Goal: Task Accomplishment & Management: Complete application form

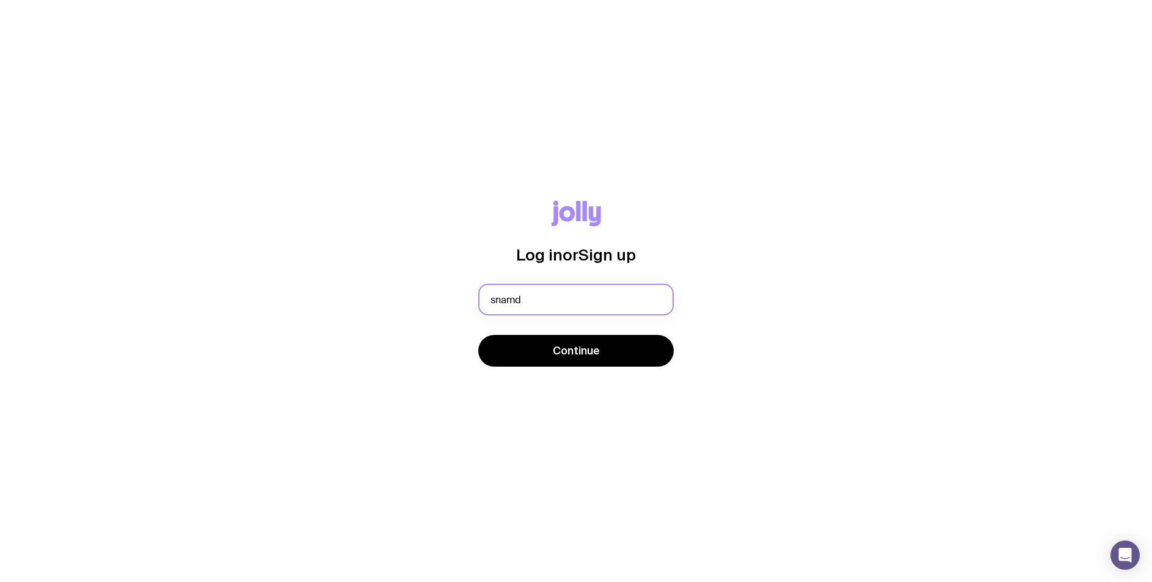
type input "[EMAIL_ADDRESS][DOMAIN_NAME]"
click at [597, 367] on div "Continue" at bounding box center [575, 352] width 195 height 34
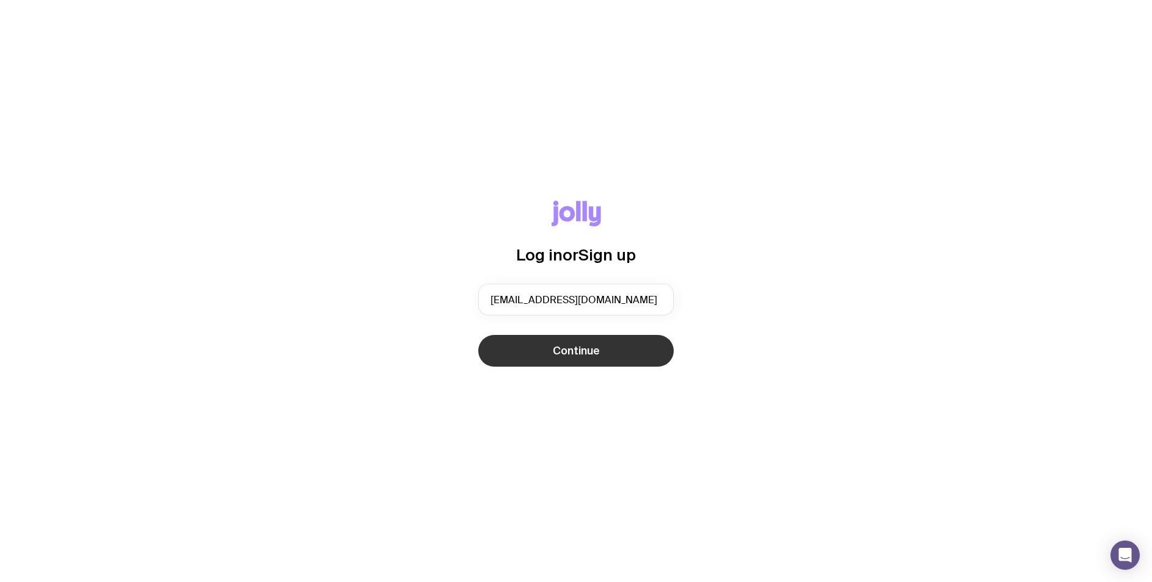
click at [598, 360] on button "Continue" at bounding box center [575, 351] width 195 height 32
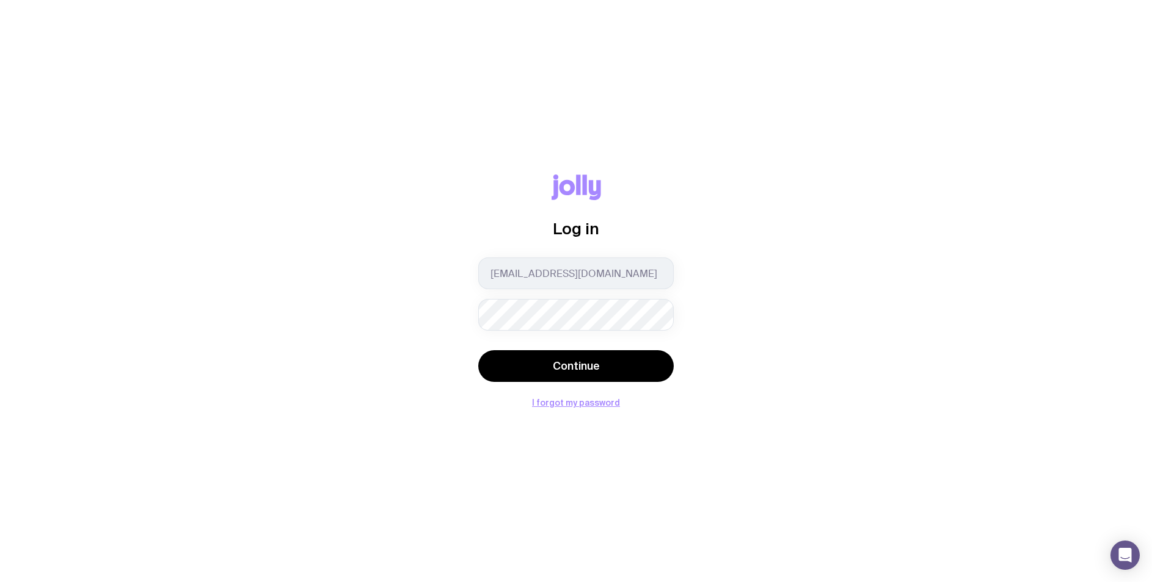
click at [478, 350] on button "Continue" at bounding box center [575, 366] width 195 height 32
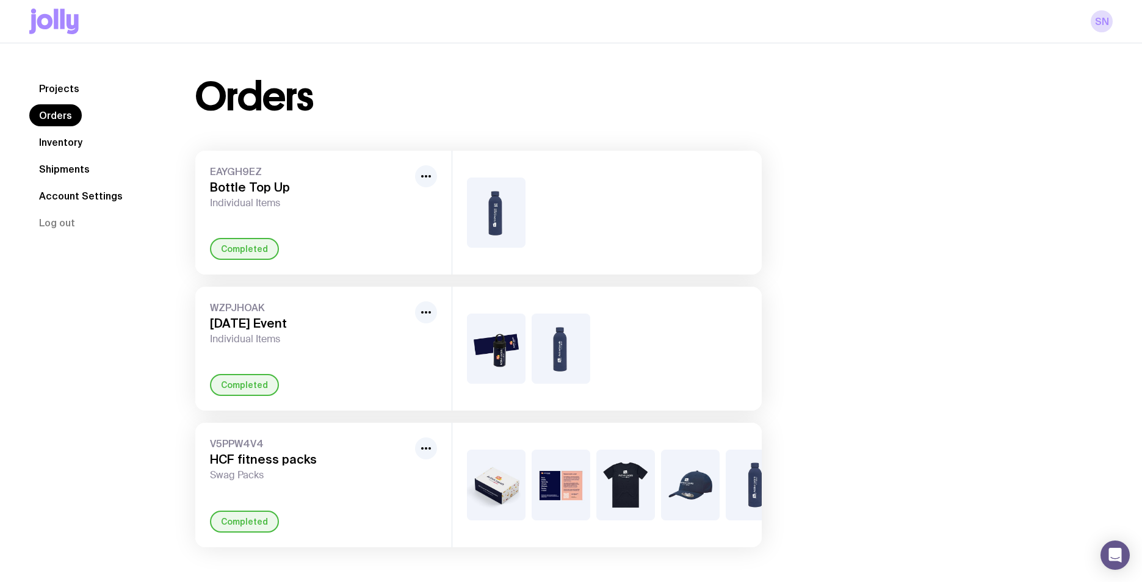
click at [55, 155] on nav "Projects Orders Inventory Shipments Account Settings Log out" at bounding box center [97, 156] width 137 height 156
click at [61, 148] on link "Inventory" at bounding box center [60, 142] width 63 height 22
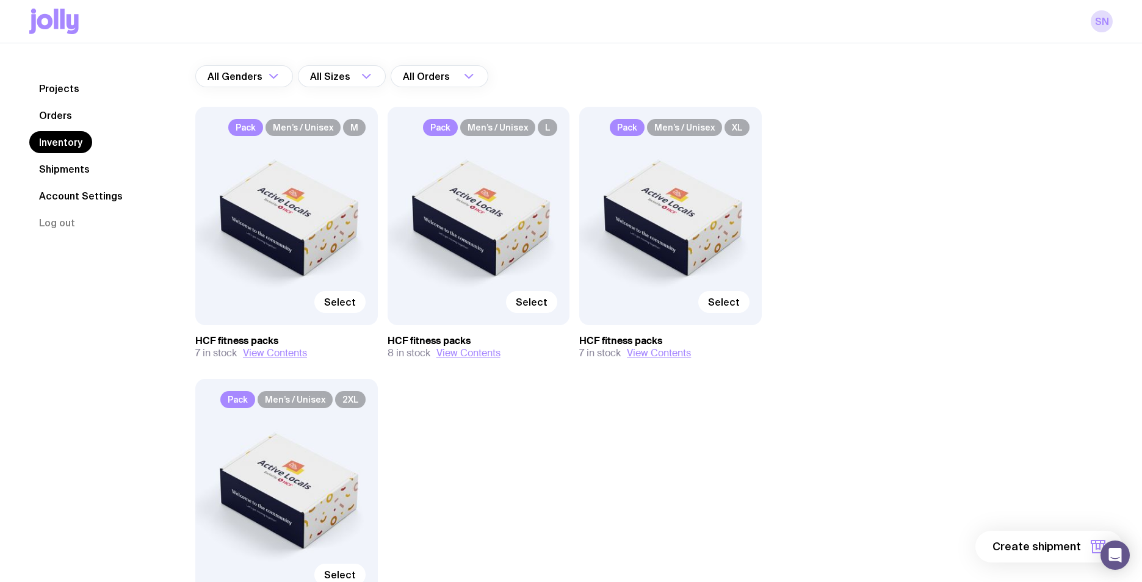
scroll to position [219, 0]
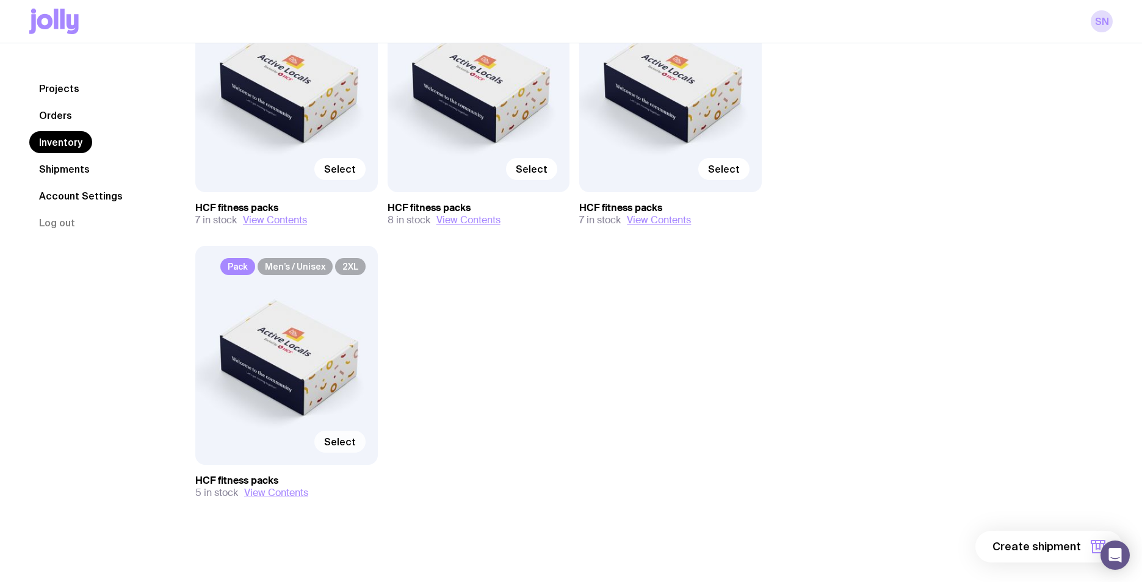
click at [336, 438] on span "Select" at bounding box center [340, 442] width 32 height 12
click at [0, 0] on input "Select" at bounding box center [0, 0] width 0 height 0
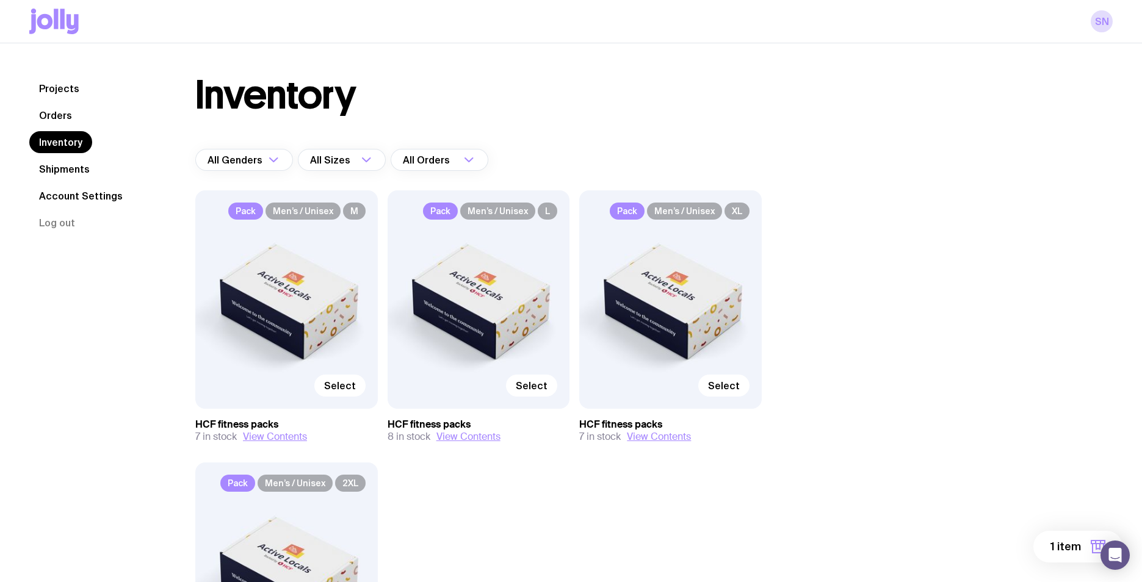
scroll to position [0, 0]
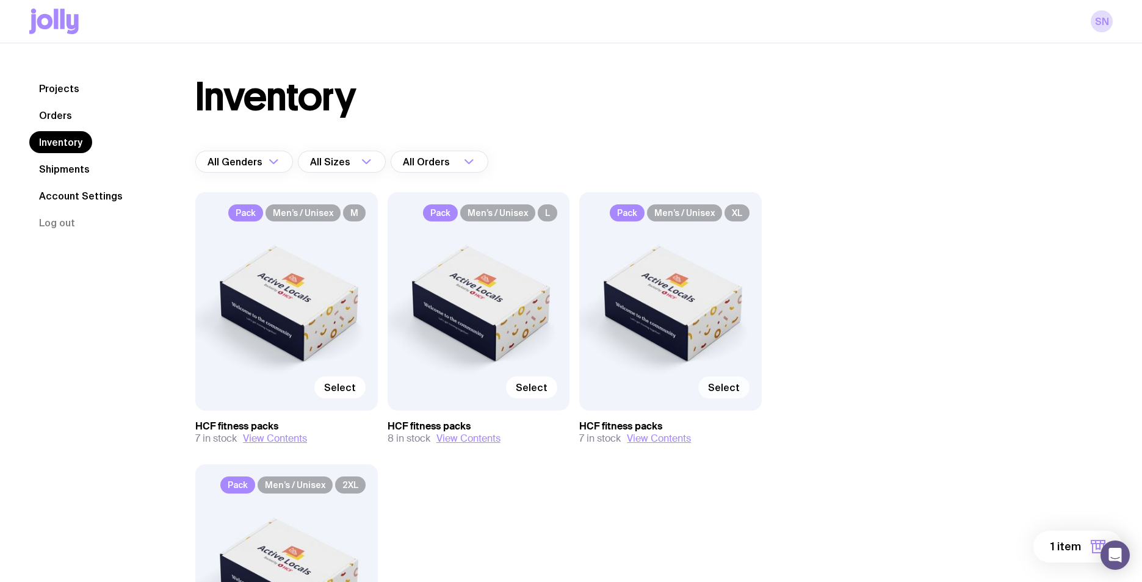
click at [727, 394] on label "Select" at bounding box center [723, 388] width 51 height 22
click at [0, 0] on input "Select" at bounding box center [0, 0] width 0 height 0
click at [735, 390] on span "Selected" at bounding box center [718, 388] width 44 height 12
click at [0, 0] on input "Selected" at bounding box center [0, 0] width 0 height 0
click at [735, 390] on span "Select" at bounding box center [724, 388] width 32 height 12
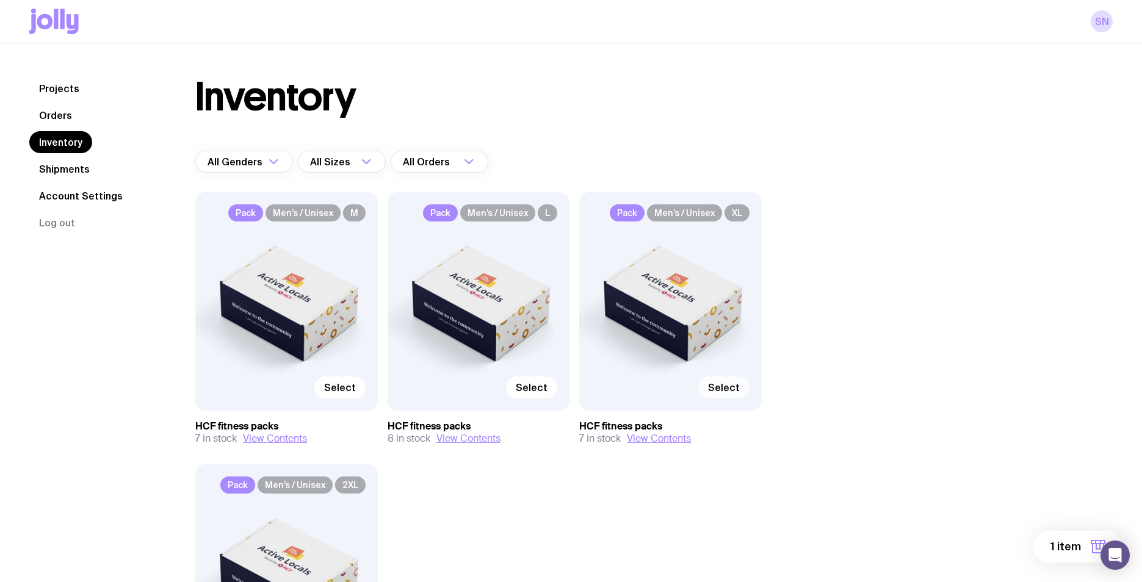
click at [0, 0] on input "Select" at bounding box center [0, 0] width 0 height 0
click at [1060, 539] on button "2 items" at bounding box center [1074, 547] width 98 height 32
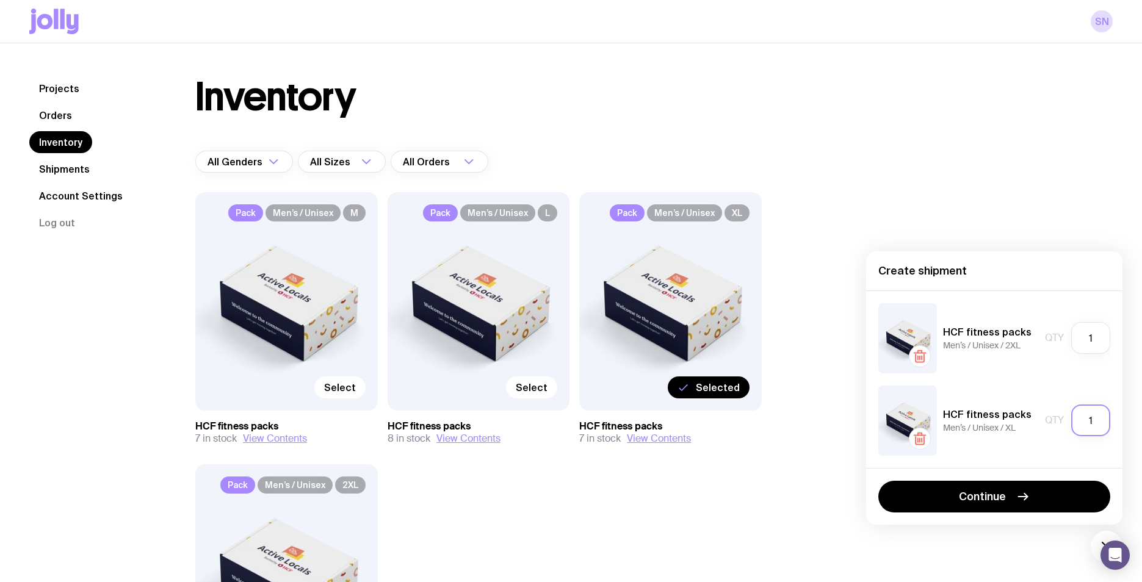
click at [1091, 425] on input "1" at bounding box center [1091, 421] width 39 height 32
type input "2"
click at [715, 496] on div "Pack Men’s / Unisex M Select HCF fitness packs 7 in stock View Contents Pack Me…" at bounding box center [478, 479] width 567 height 575
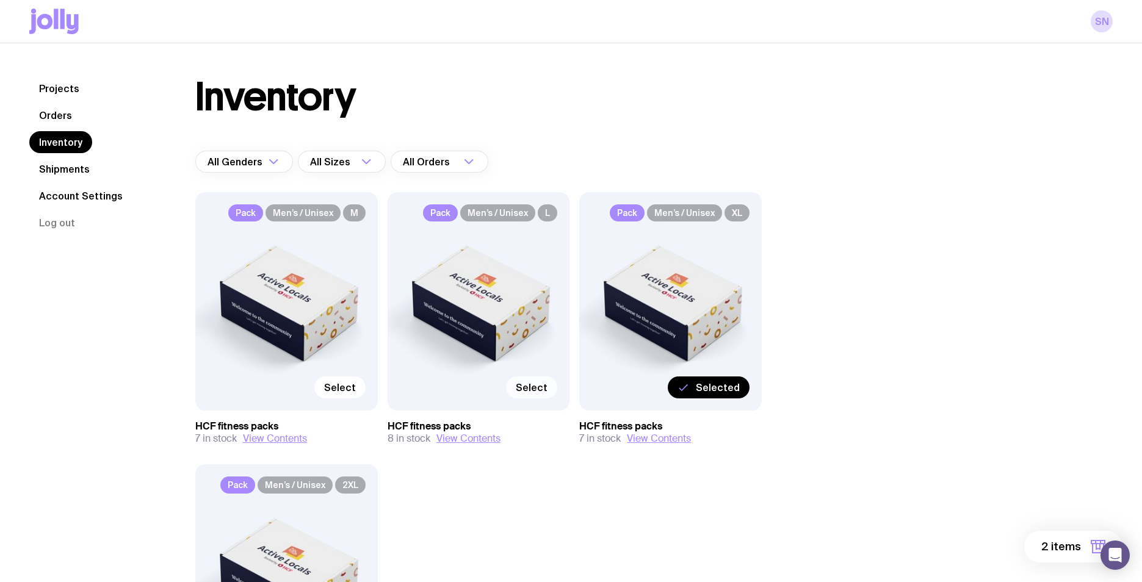
click at [532, 386] on span "Select" at bounding box center [532, 388] width 32 height 12
click at [0, 0] on input "Select" at bounding box center [0, 0] width 0 height 0
click at [1059, 551] on span "3 items" at bounding box center [1061, 547] width 39 height 15
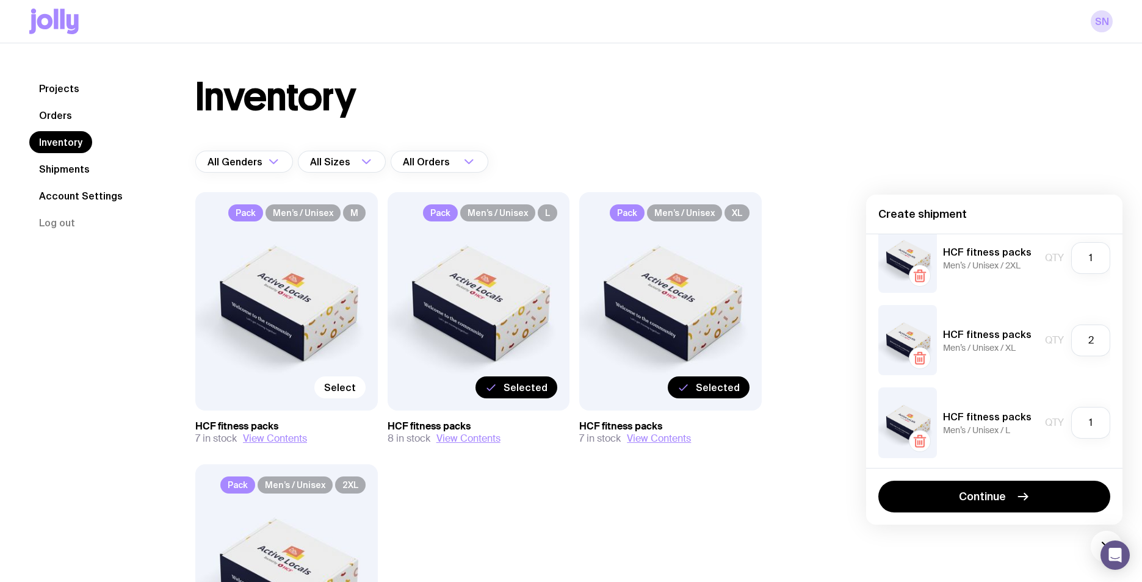
scroll to position [26, 0]
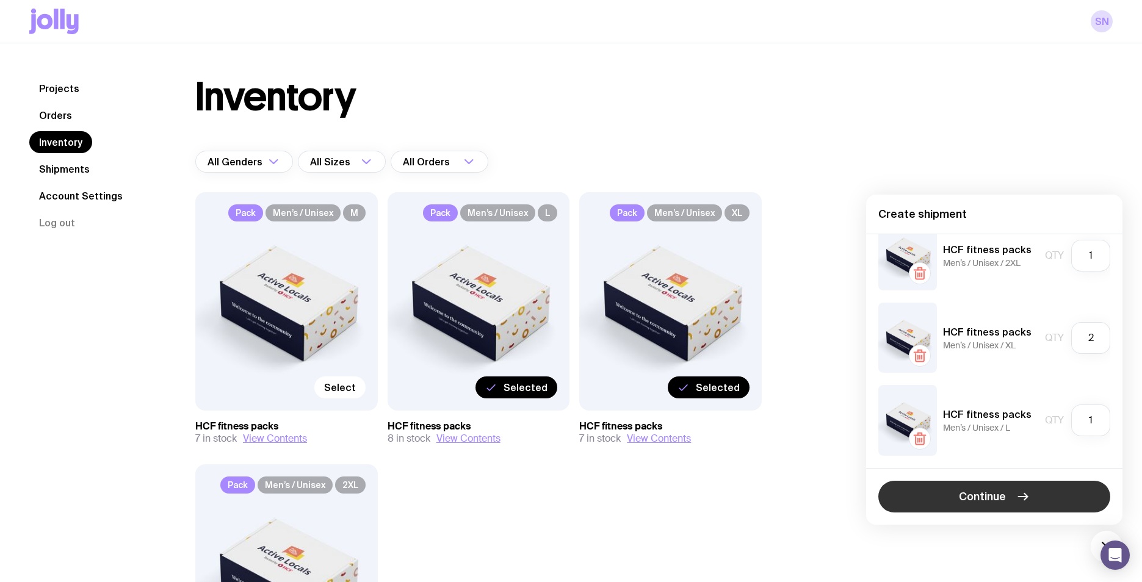
click at [977, 505] on button "Continue" at bounding box center [995, 497] width 232 height 32
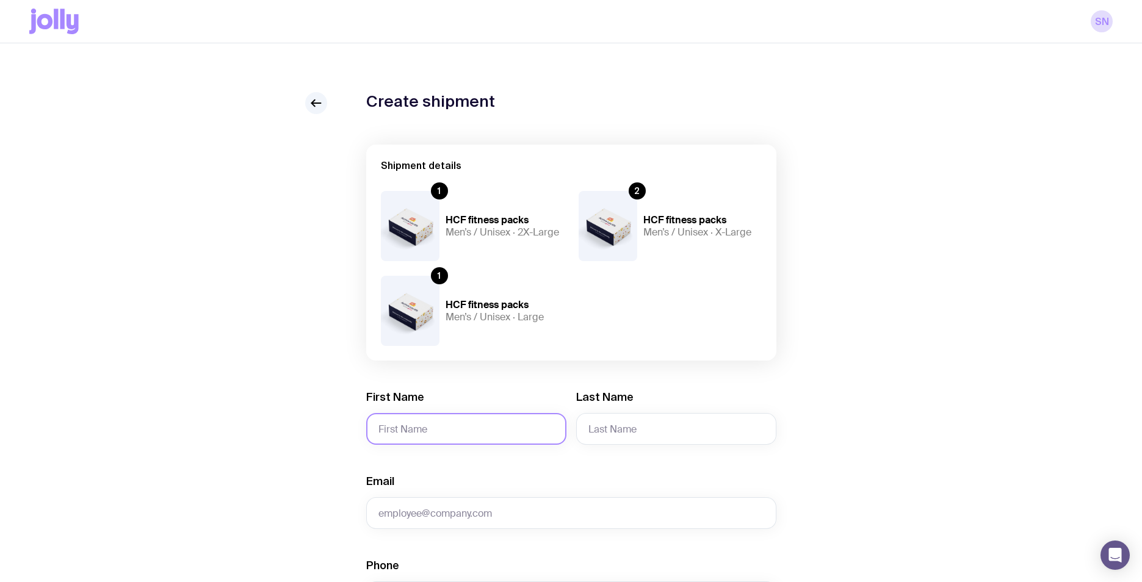
click at [531, 435] on input "First Name" at bounding box center [466, 429] width 200 height 32
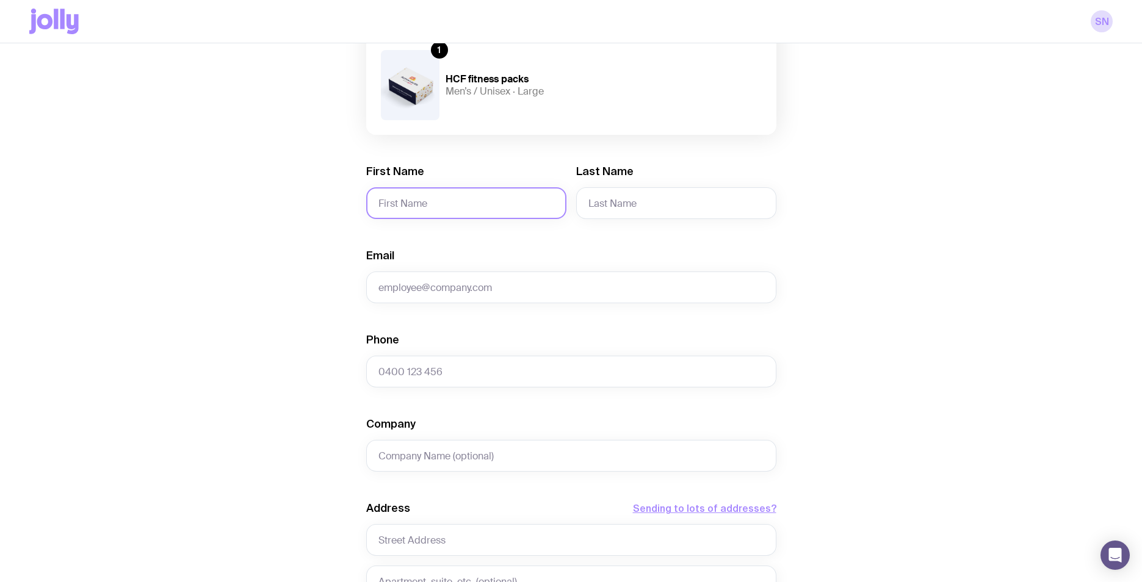
scroll to position [227, 0]
click at [531, 196] on input "First Name" at bounding box center [466, 202] width 200 height 32
type input "[PERSON_NAME]"
type input "Trewern"
click at [502, 277] on input "Email" at bounding box center [571, 286] width 410 height 32
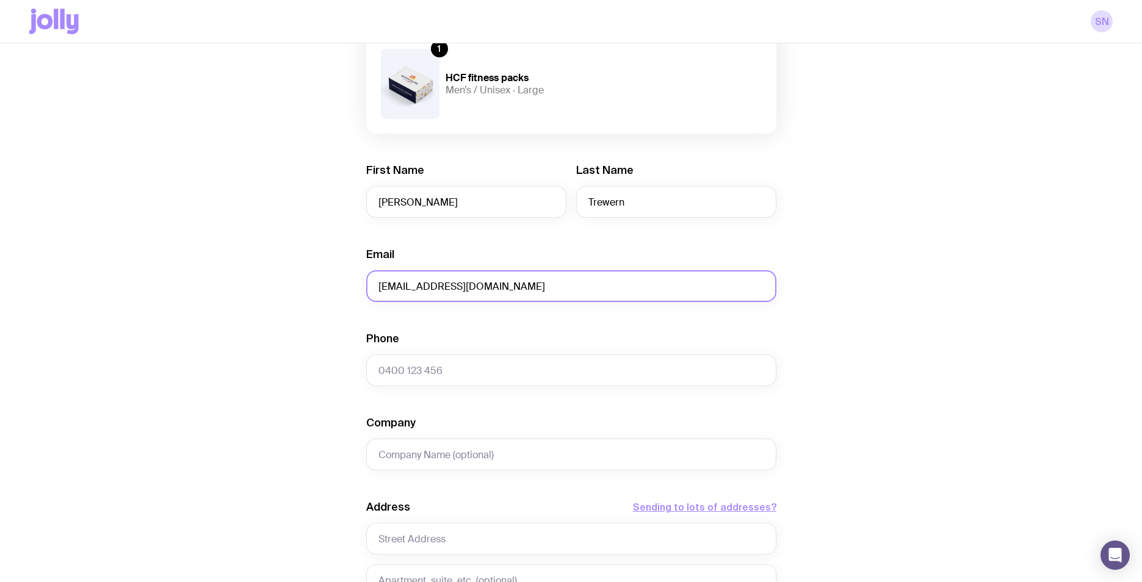
type input "[EMAIL_ADDRESS][DOMAIN_NAME]"
click at [510, 320] on form "Shipment details 1 HCF fitness packs Men’s / Unisex · 2X-Large 2 HCF fitness pa…" at bounding box center [571, 374] width 410 height 912
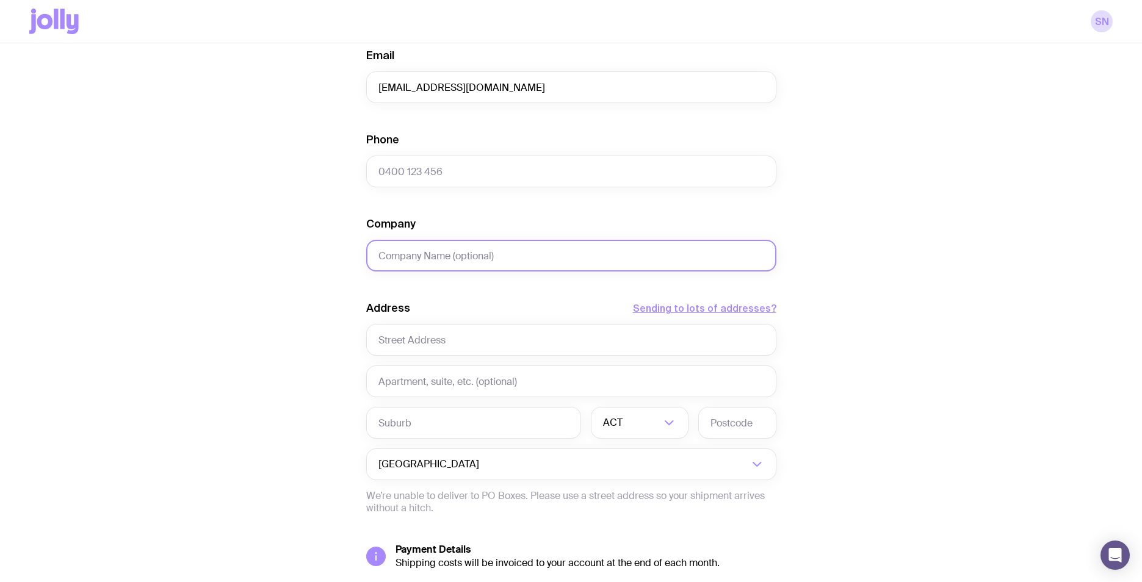
scroll to position [438, 0]
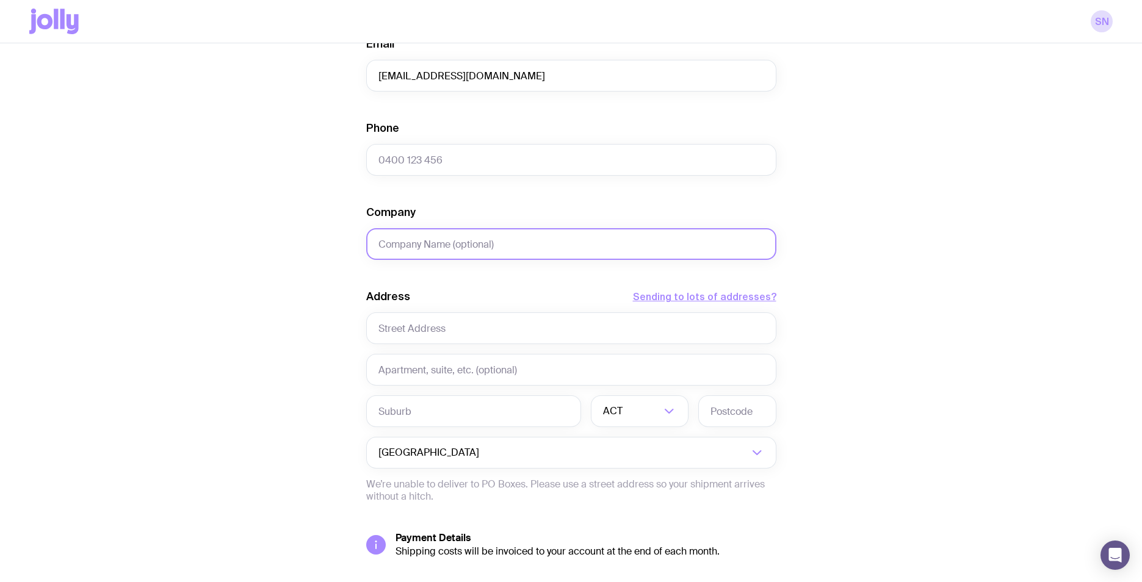
click at [508, 249] on input "Company" at bounding box center [571, 244] width 410 height 32
type input "HCF"
click at [480, 281] on form "Shipment details 1 HCF fitness packs Men’s / Unisex · 2X-Large 2 HCF fitness pa…" at bounding box center [571, 163] width 410 height 912
click at [459, 324] on input "text" at bounding box center [571, 329] width 410 height 32
type input "[STREET_ADDRESS]"
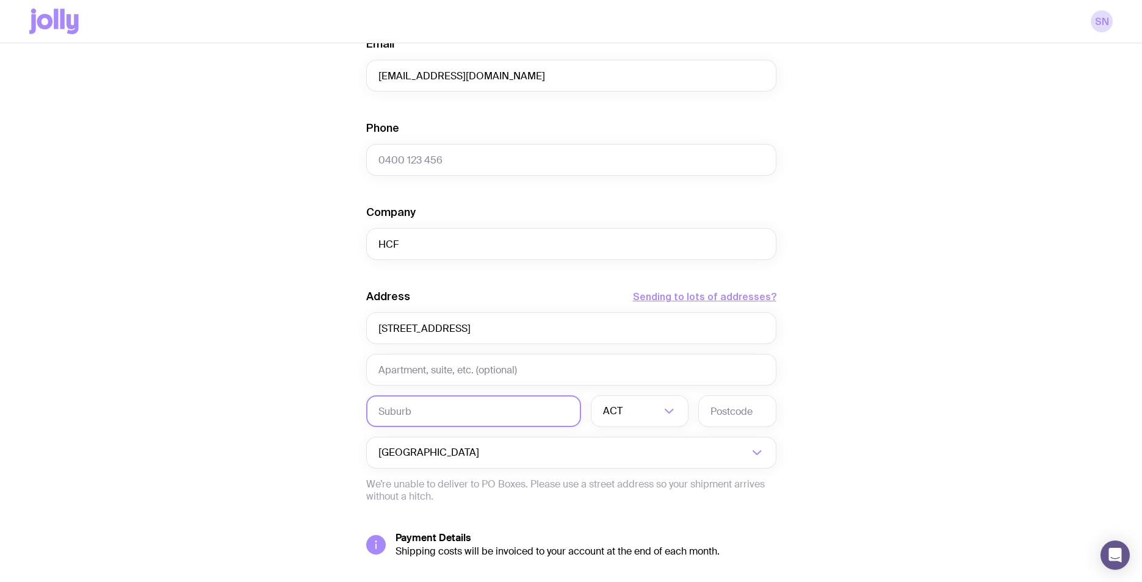
click at [444, 404] on input "text" at bounding box center [473, 412] width 215 height 32
type input "Tamworth"
click at [659, 398] on input "Search for option" at bounding box center [642, 412] width 35 height 32
drag, startPoint x: 643, startPoint y: 478, endPoint x: 654, endPoint y: 473, distance: 12.3
click at [643, 477] on li "[GEOGRAPHIC_DATA]" at bounding box center [640, 475] width 96 height 26
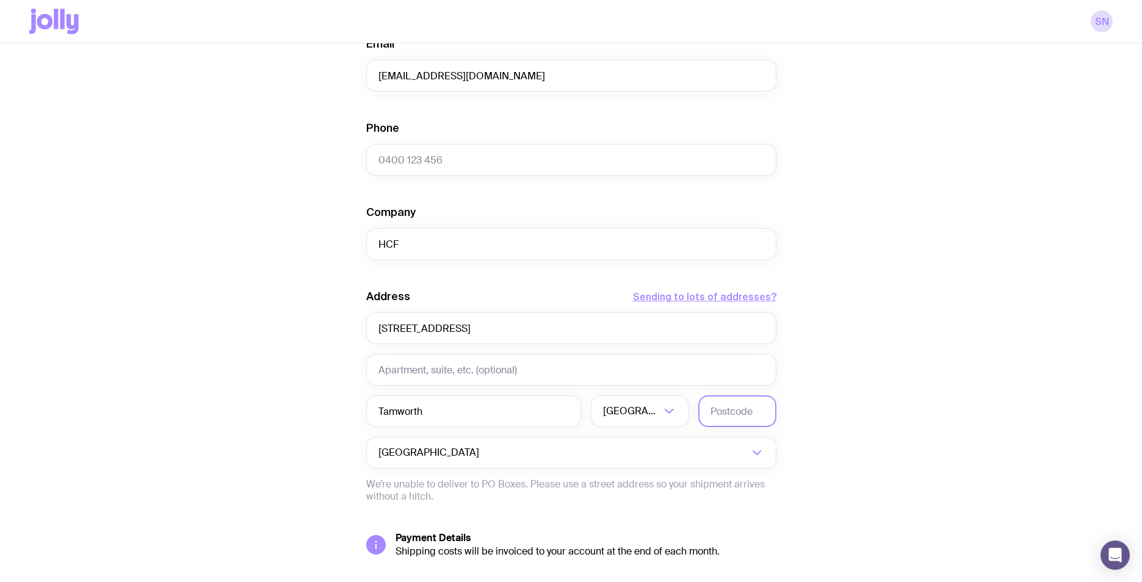
click at [741, 409] on input "text" at bounding box center [737, 412] width 78 height 32
type input "2340"
click at [910, 366] on div "Create shipment Shipment details 1 HCF fitness packs Men’s / Unisex · 2X-Large …" at bounding box center [571, 161] width 1084 height 1014
click at [432, 327] on input "[STREET_ADDRESS]" at bounding box center [571, 329] width 410 height 32
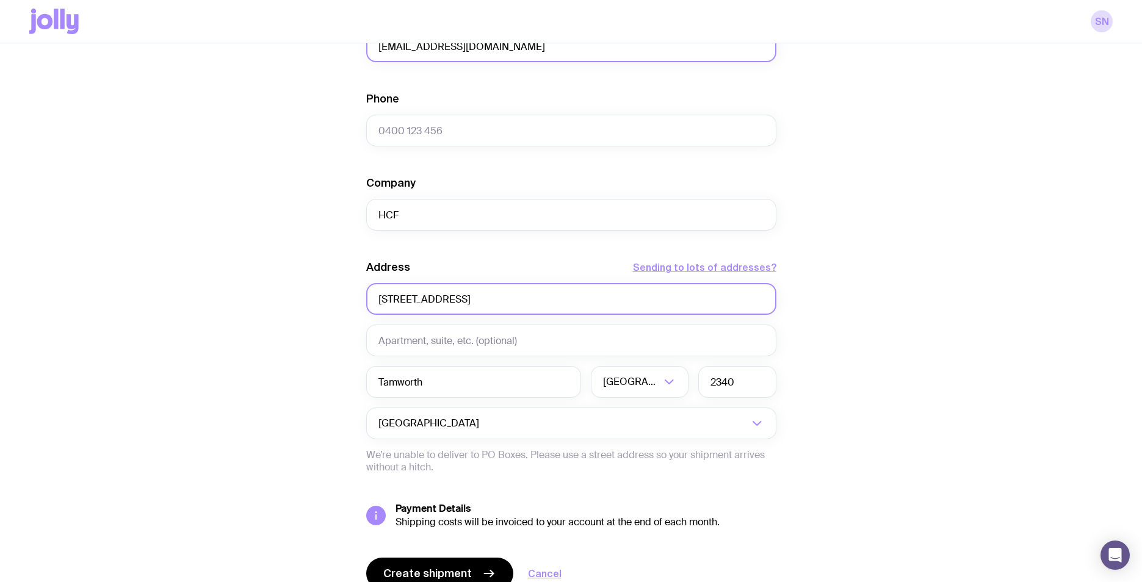
scroll to position [523, 0]
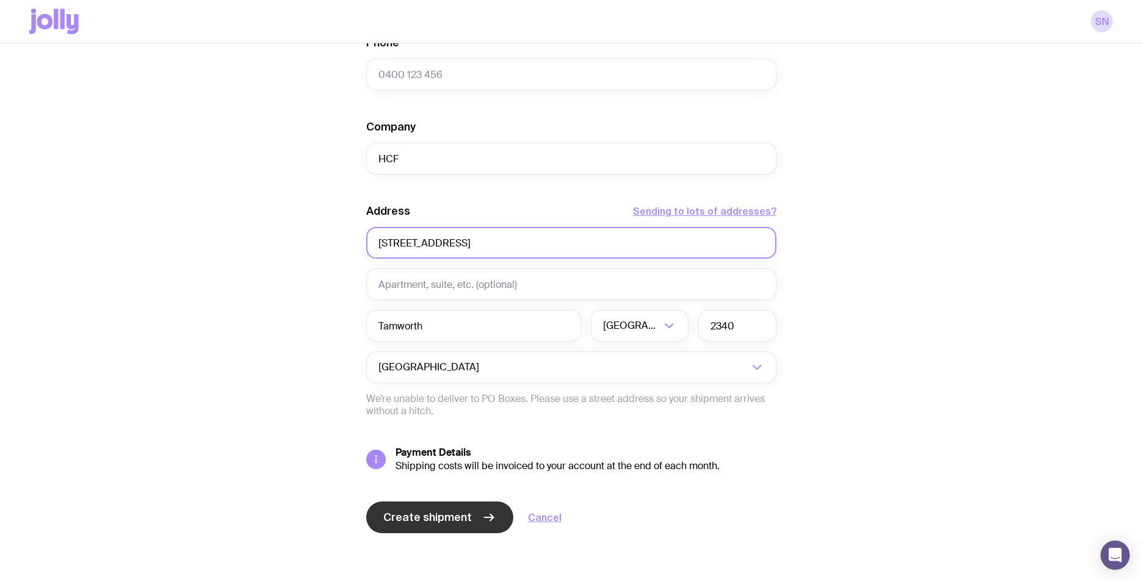
type input "[STREET_ADDRESS]"
click at [457, 517] on span "Create shipment" at bounding box center [427, 517] width 89 height 15
click at [914, 302] on div "Create shipment Shipment details 1 HCF fitness packs Men’s / Unisex · 2X-Large …" at bounding box center [571, 76] width 1084 height 1014
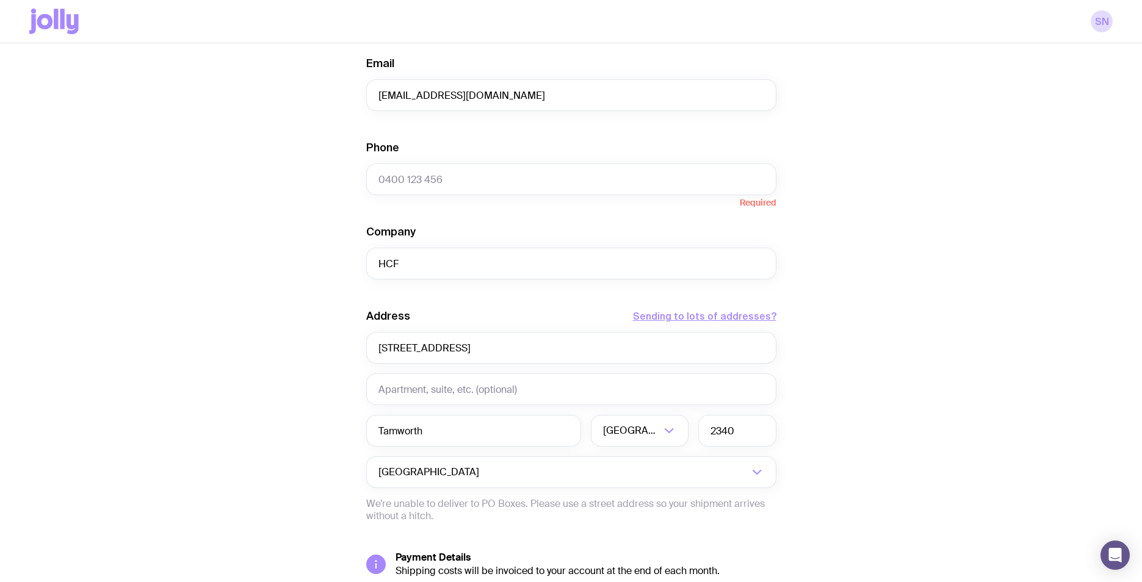
scroll to position [411, 0]
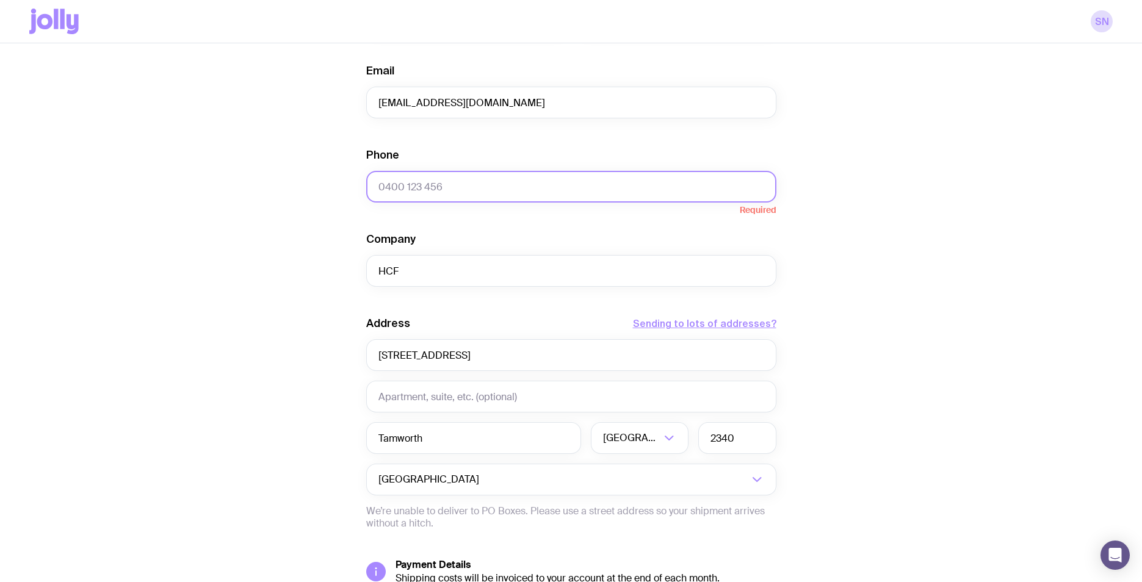
click at [568, 201] on input "Phone" at bounding box center [571, 187] width 410 height 32
type input "0421474647"
click at [899, 327] on div "Create shipment Shipment details 1 HCF fitness packs Men’s / Unisex · 2X-Large …" at bounding box center [571, 188] width 1084 height 1014
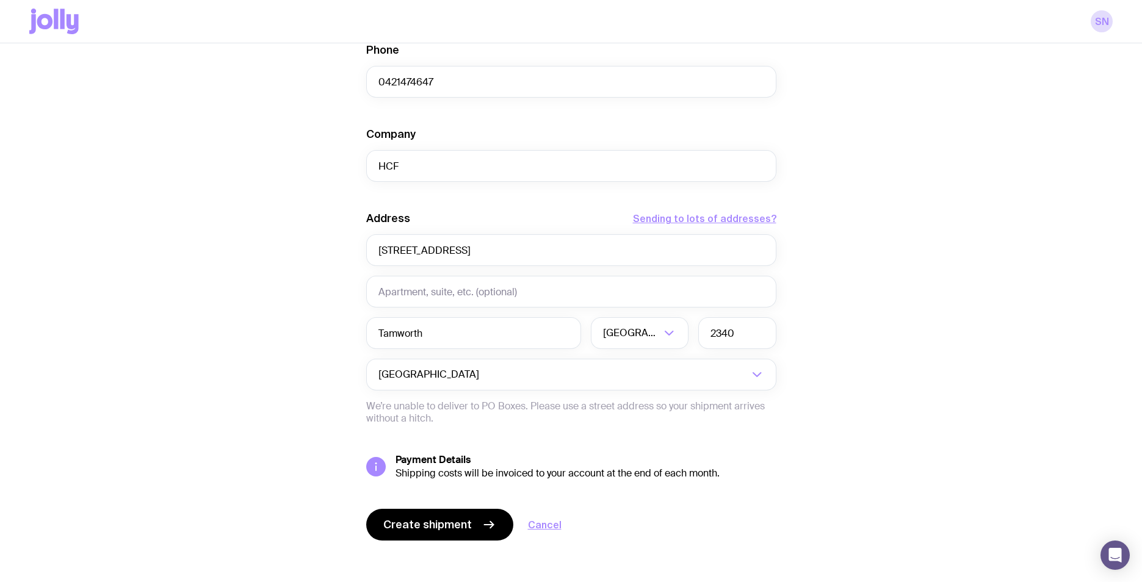
scroll to position [523, 0]
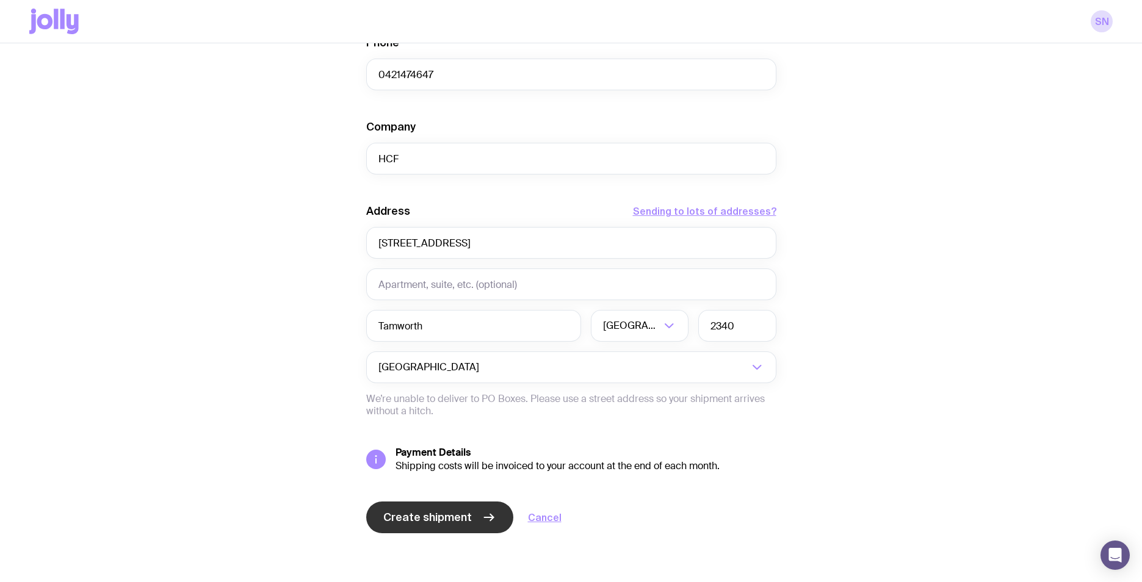
click at [465, 513] on span "Create shipment" at bounding box center [427, 517] width 89 height 15
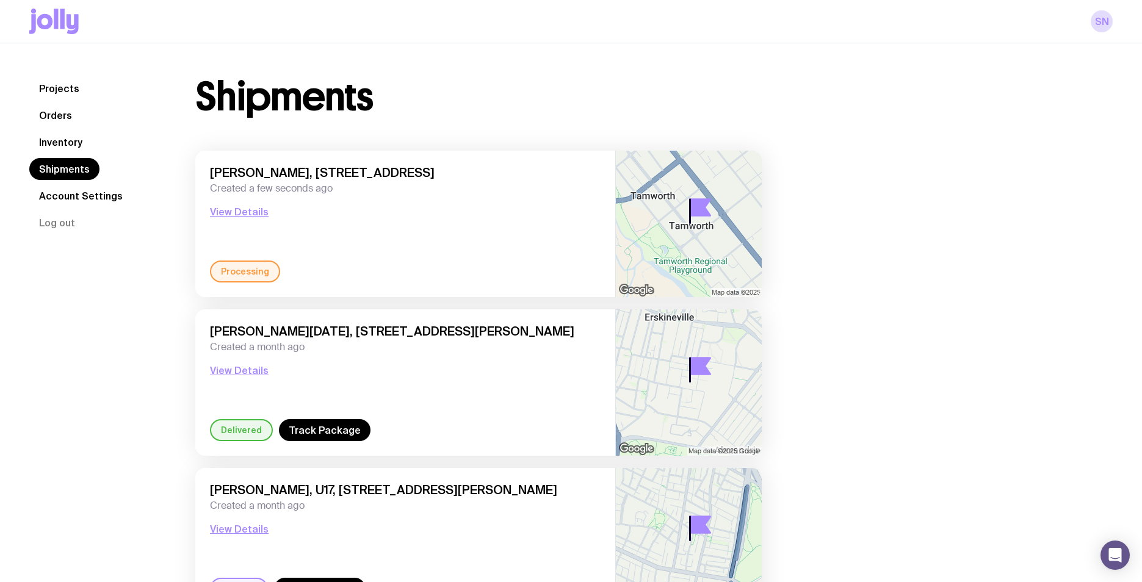
click at [56, 142] on link "Inventory" at bounding box center [60, 142] width 63 height 22
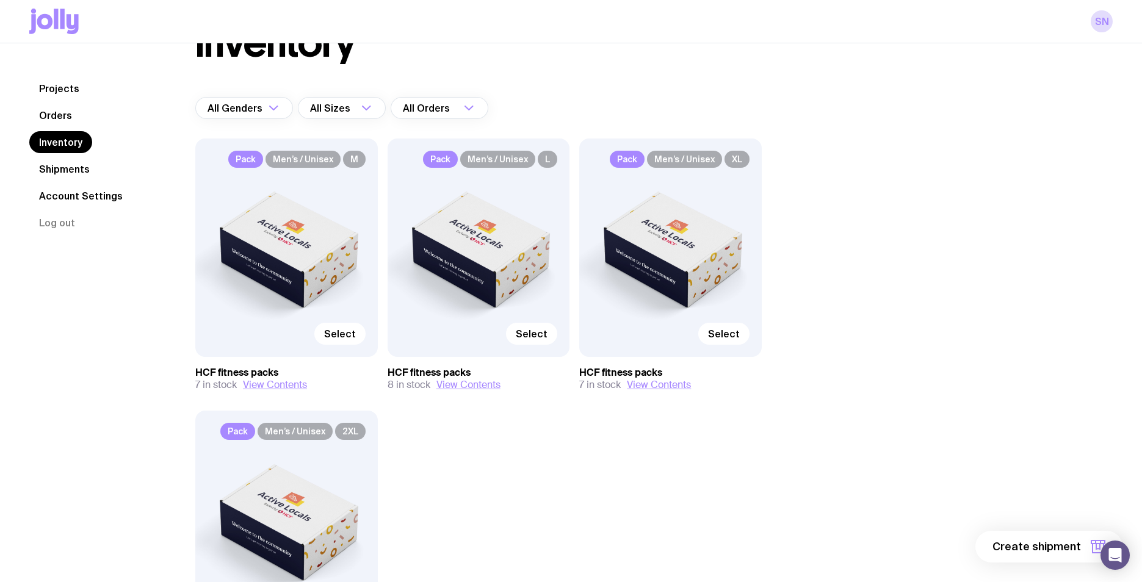
scroll to position [73, 0]
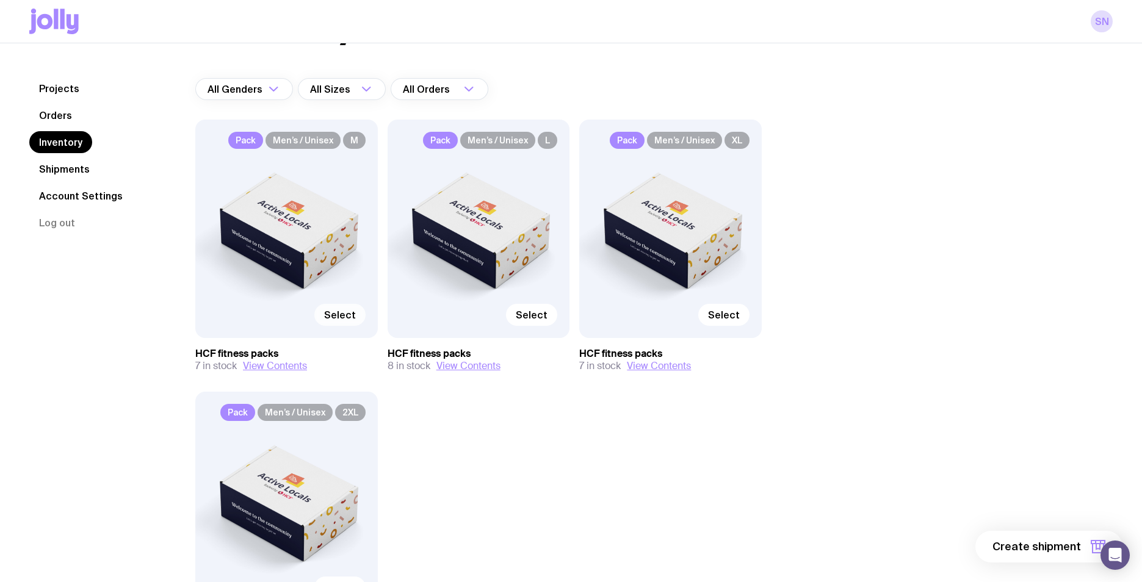
click at [355, 316] on span "Select" at bounding box center [340, 315] width 32 height 12
click at [0, 0] on input "Select" at bounding box center [0, 0] width 0 height 0
click at [523, 319] on span "Select" at bounding box center [532, 315] width 32 height 12
click at [0, 0] on input "Select" at bounding box center [0, 0] width 0 height 0
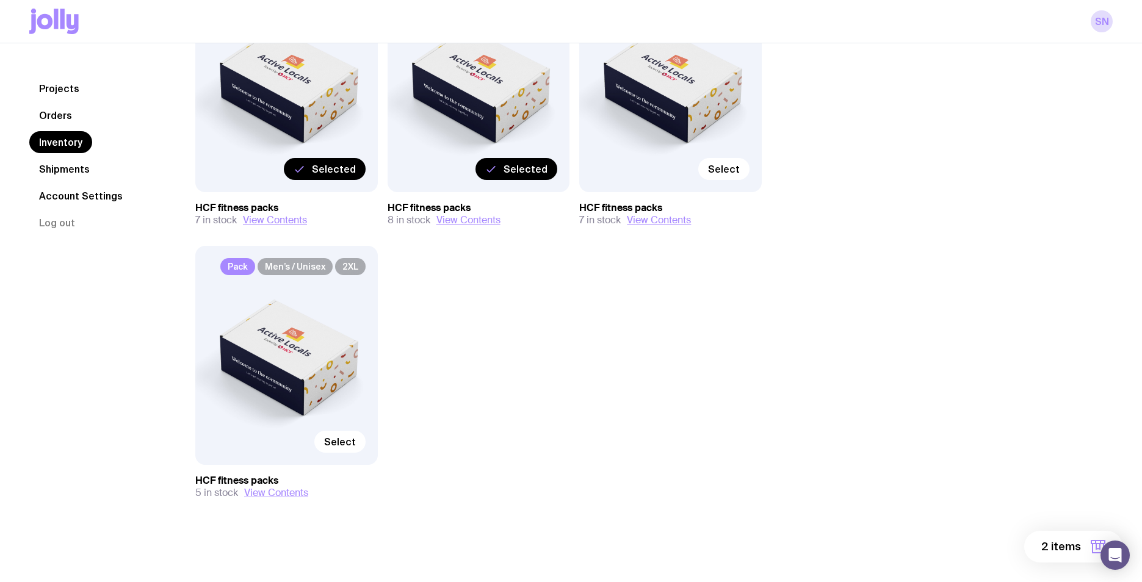
scroll to position [198, 0]
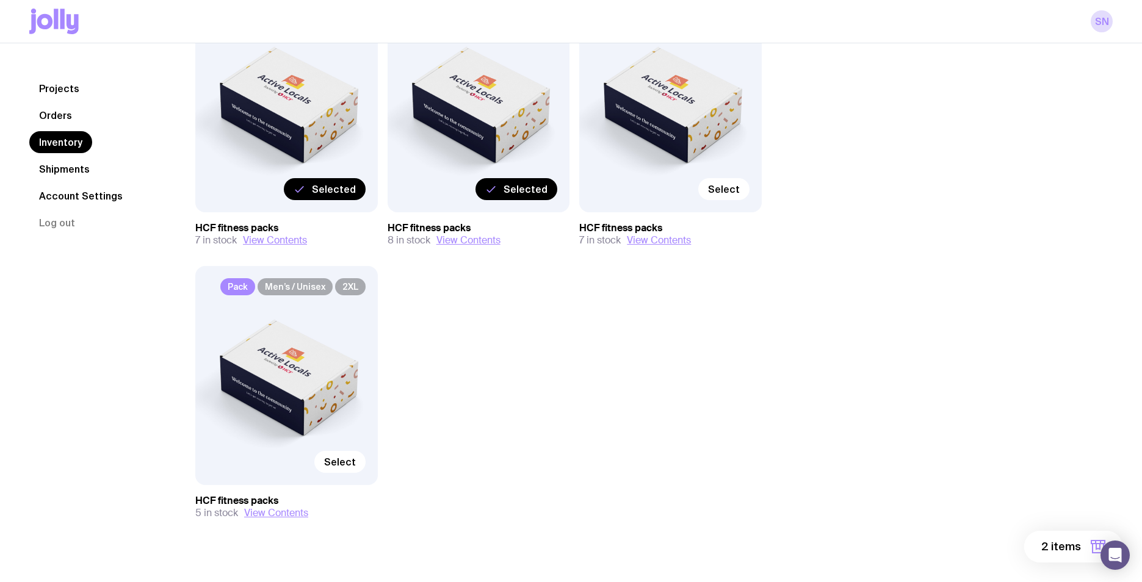
click at [1067, 545] on span "2 items" at bounding box center [1062, 547] width 40 height 15
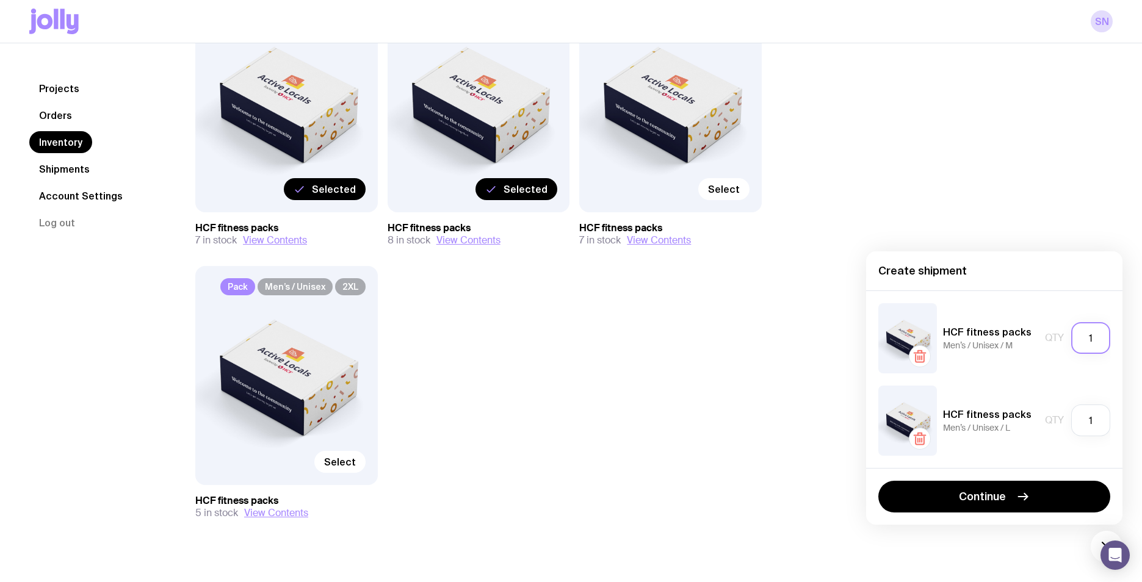
click at [1090, 339] on input "1" at bounding box center [1091, 338] width 39 height 32
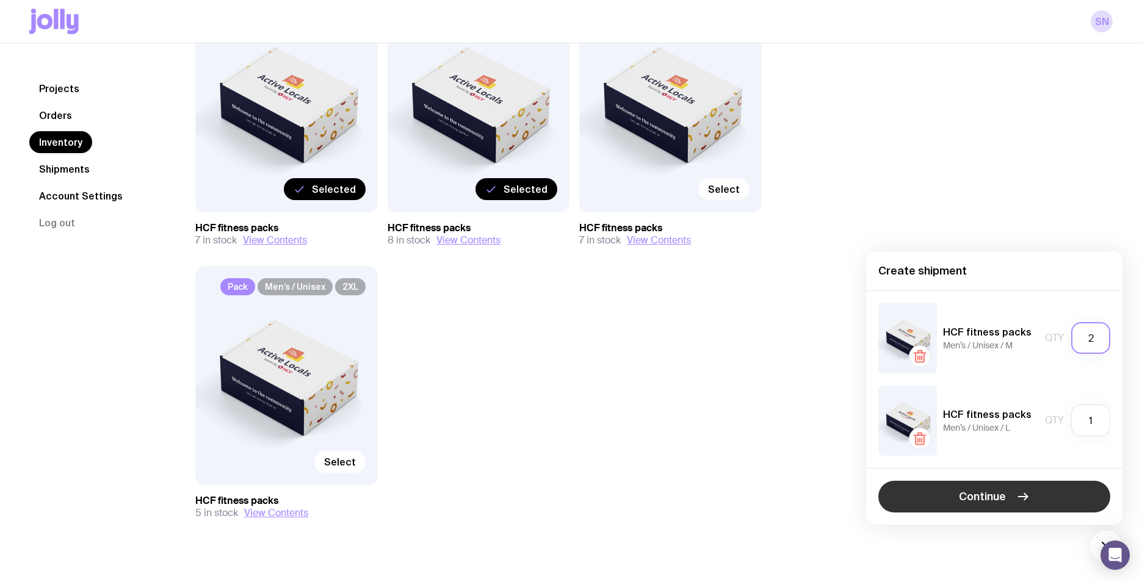
type input "2"
click at [1051, 498] on button "Continue" at bounding box center [995, 497] width 232 height 32
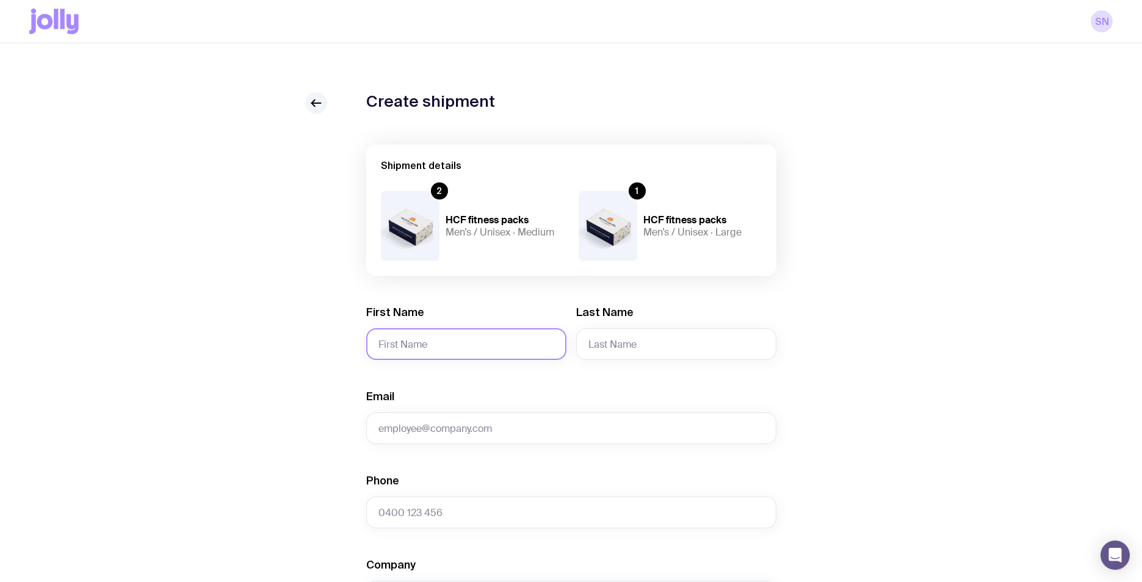
click at [490, 338] on input "First Name" at bounding box center [466, 344] width 200 height 32
type input "Kirra"
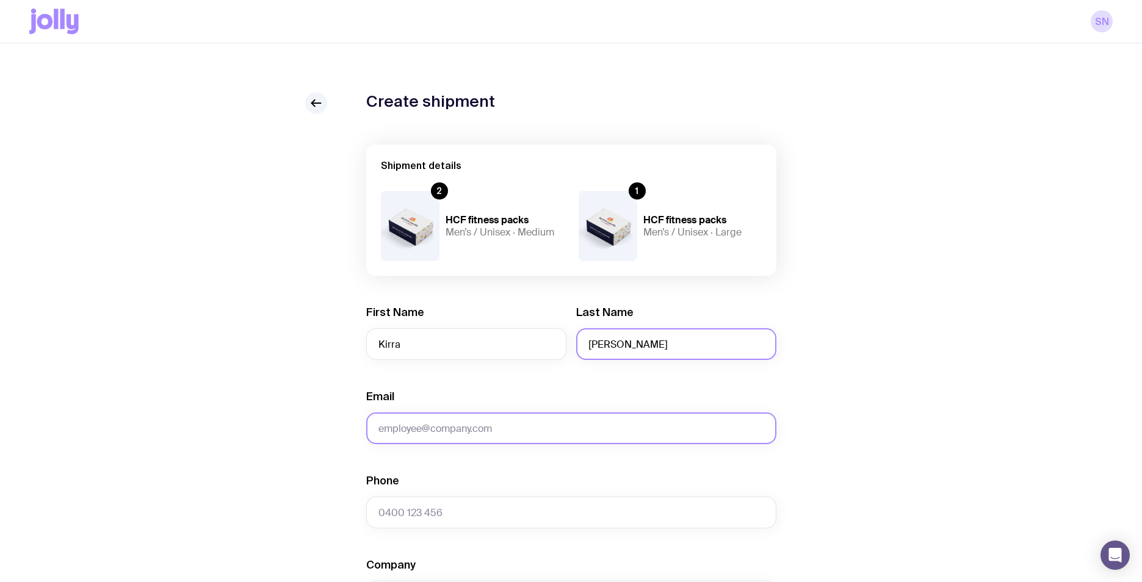
type input "[PERSON_NAME]"
click at [491, 429] on input "Email" at bounding box center [571, 429] width 410 height 32
type input "[EMAIL_ADDRESS][DOMAIN_NAME]"
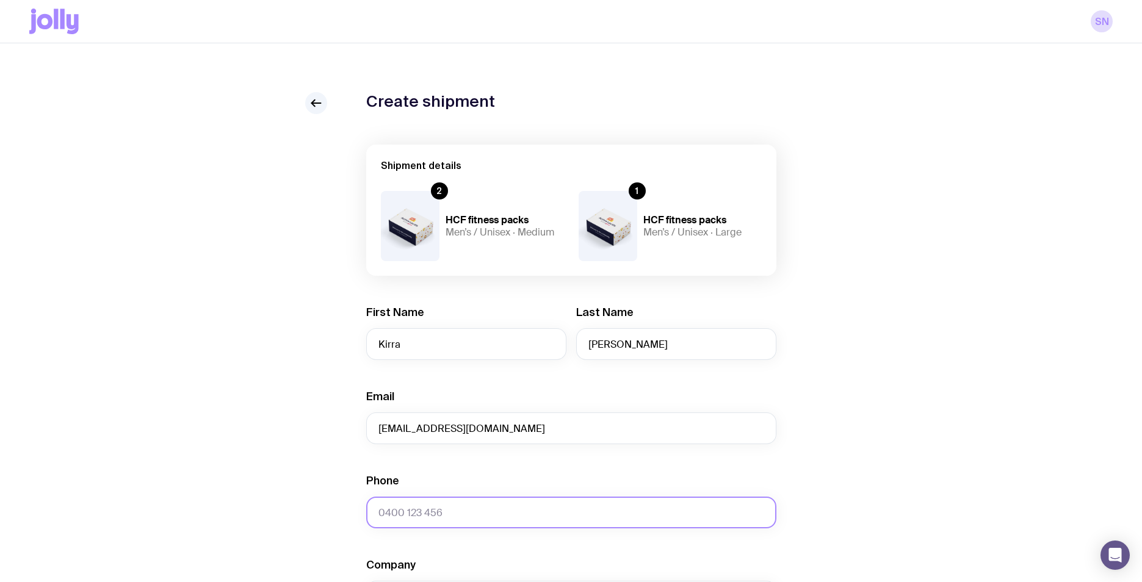
click at [509, 507] on input "Phone" at bounding box center [571, 513] width 410 height 32
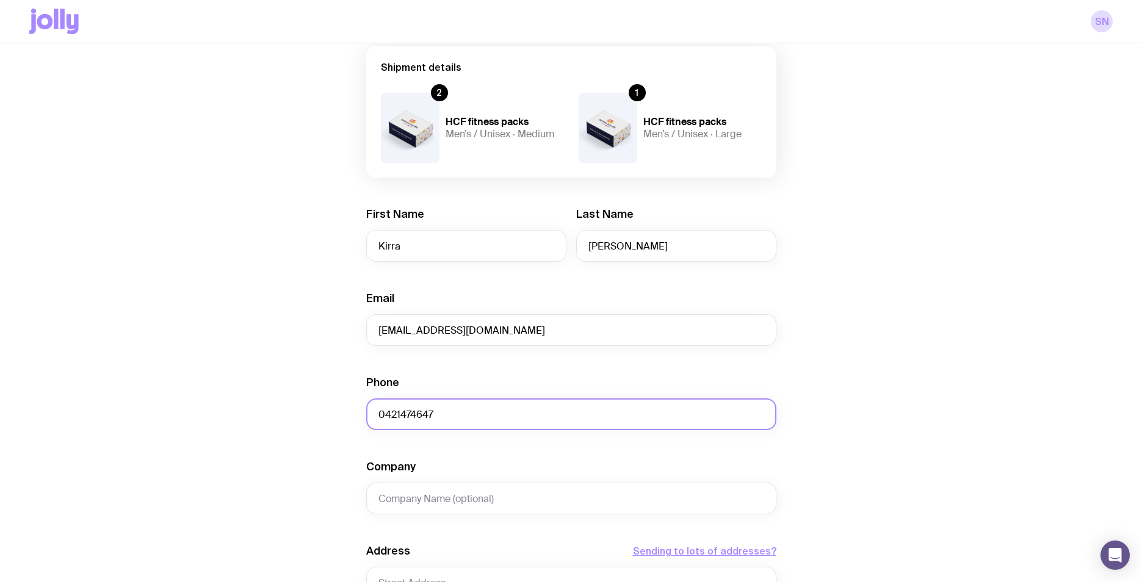
scroll to position [106, 0]
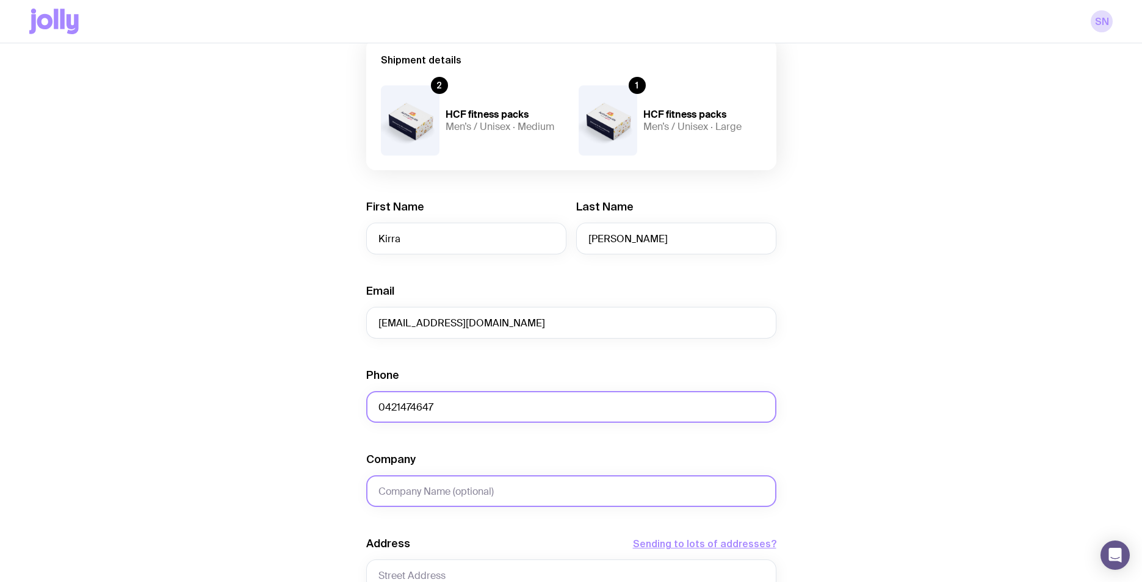
type input "0421474647"
click at [475, 484] on input "Company" at bounding box center [571, 492] width 410 height 32
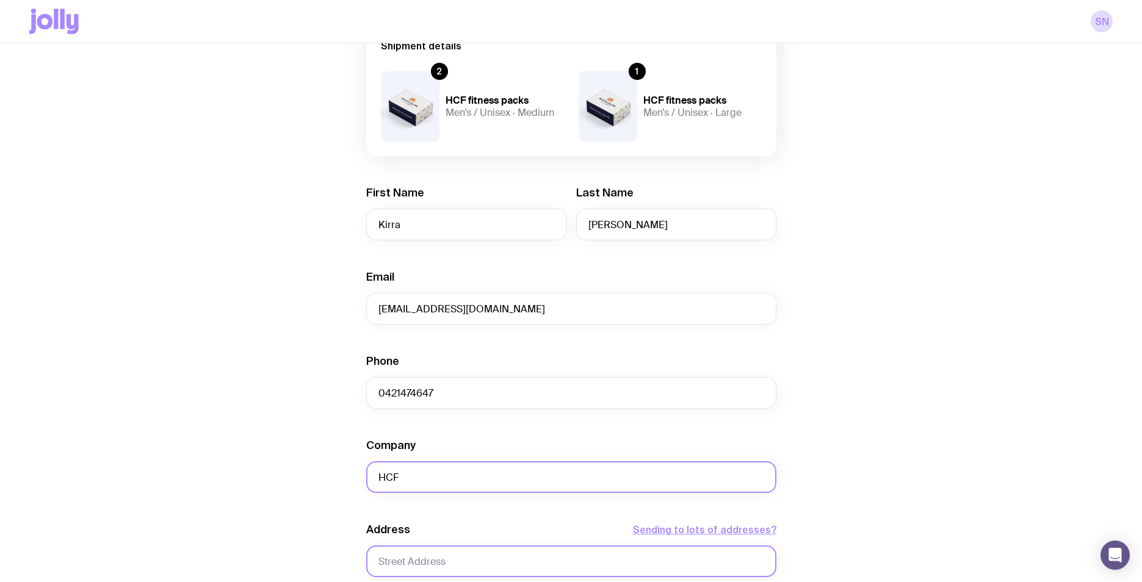
scroll to position [203, 0]
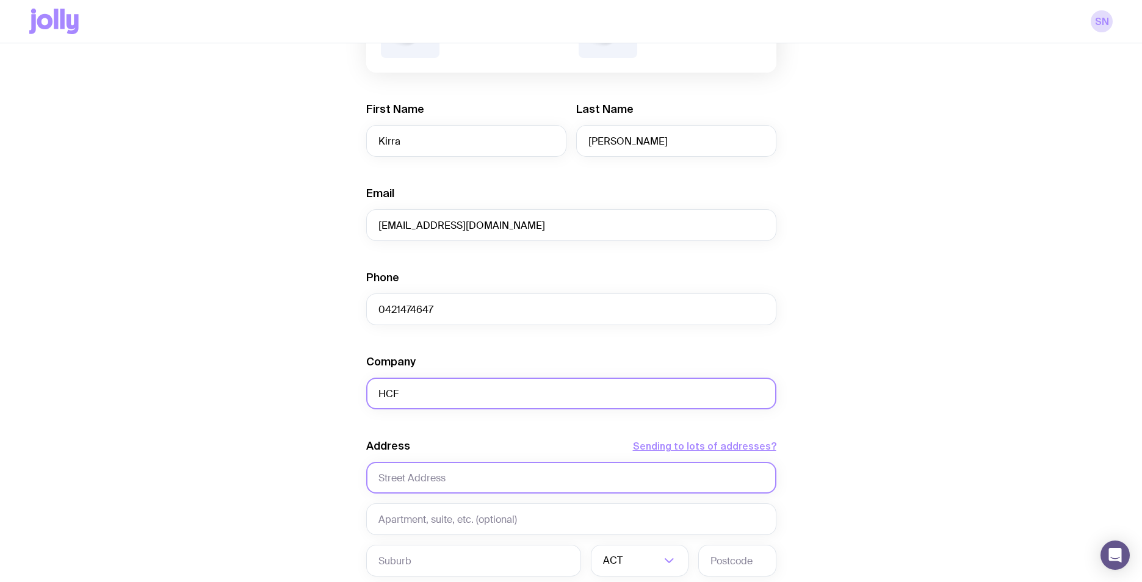
type input "HCF"
click at [508, 472] on input "text" at bounding box center [571, 478] width 410 height 32
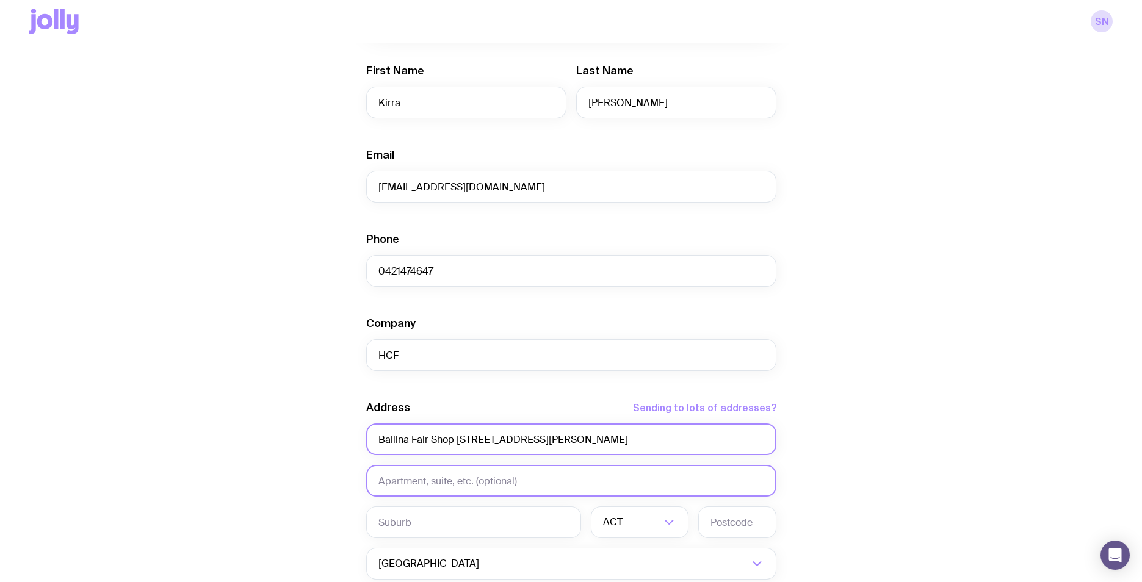
scroll to position [272, 0]
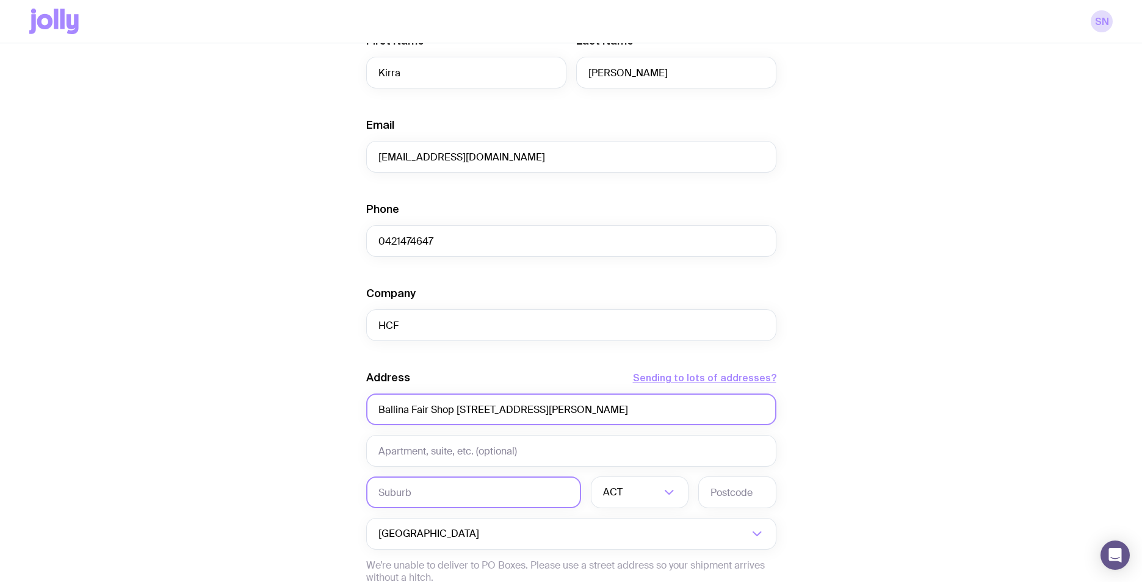
type input "Ballina Fair Shop [STREET_ADDRESS][PERSON_NAME]"
click at [467, 499] on input "text" at bounding box center [473, 493] width 215 height 32
type input "Ballina"
click at [637, 499] on input "Search for option" at bounding box center [642, 493] width 35 height 32
click at [632, 549] on li "[GEOGRAPHIC_DATA]" at bounding box center [640, 556] width 96 height 26
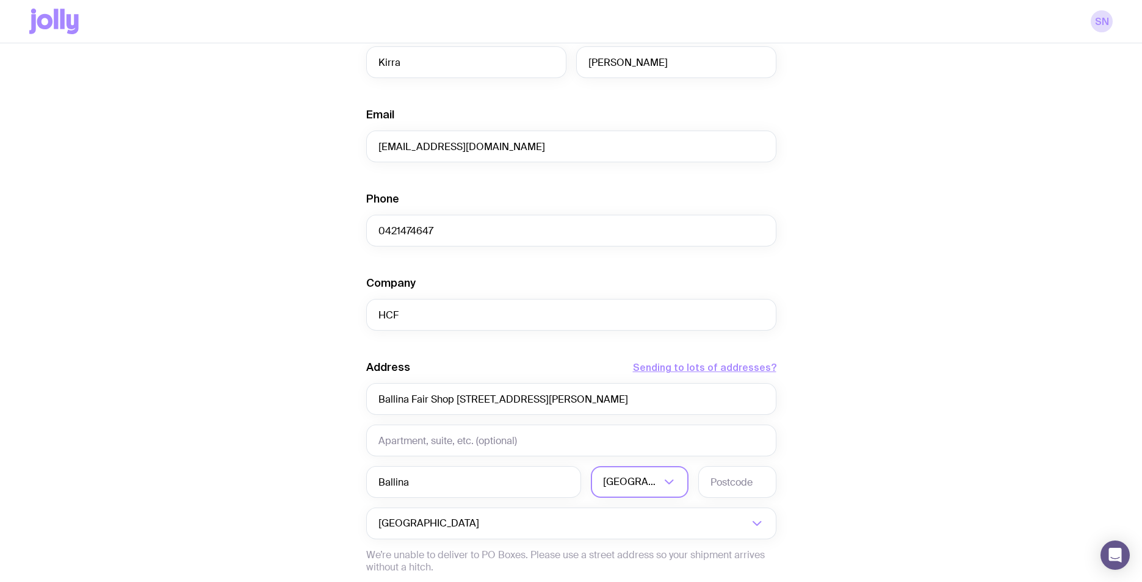
scroll to position [294, 0]
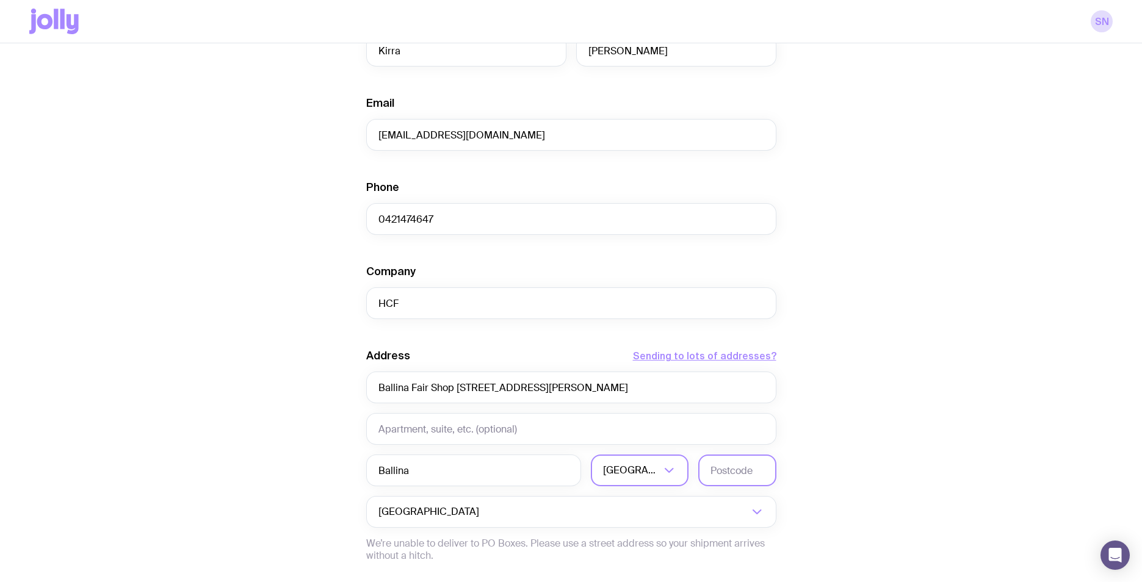
click at [759, 462] on input "text" at bounding box center [737, 471] width 78 height 32
type input "2478"
click at [858, 463] on div "Create shipment Shipment details 2 HCF fitness packs Men’s / Unisex · Medium 1 …" at bounding box center [571, 263] width 1084 height 929
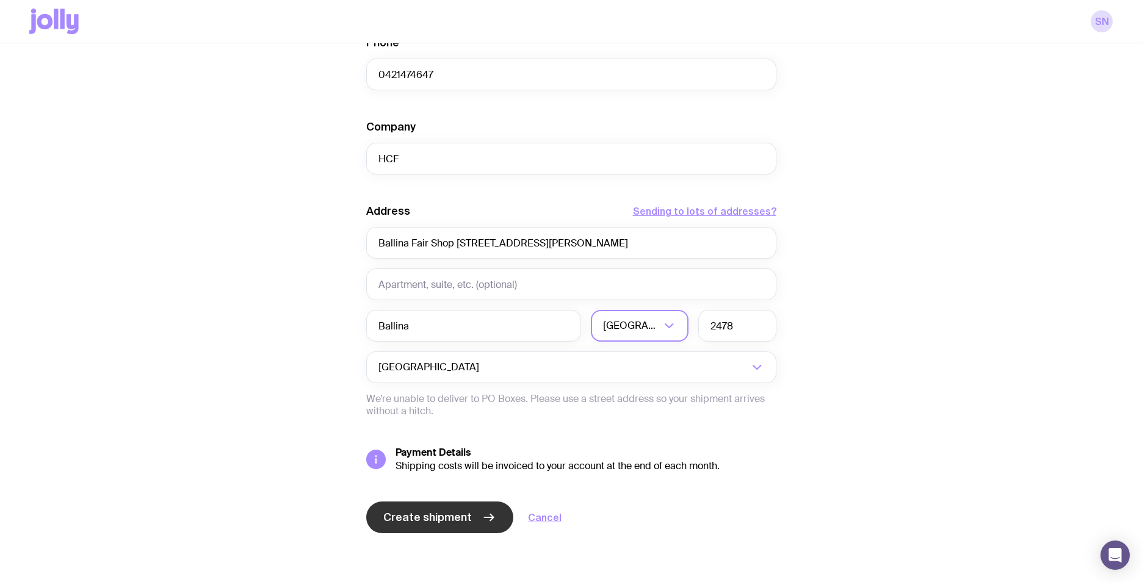
click at [455, 514] on span "Create shipment" at bounding box center [427, 517] width 89 height 15
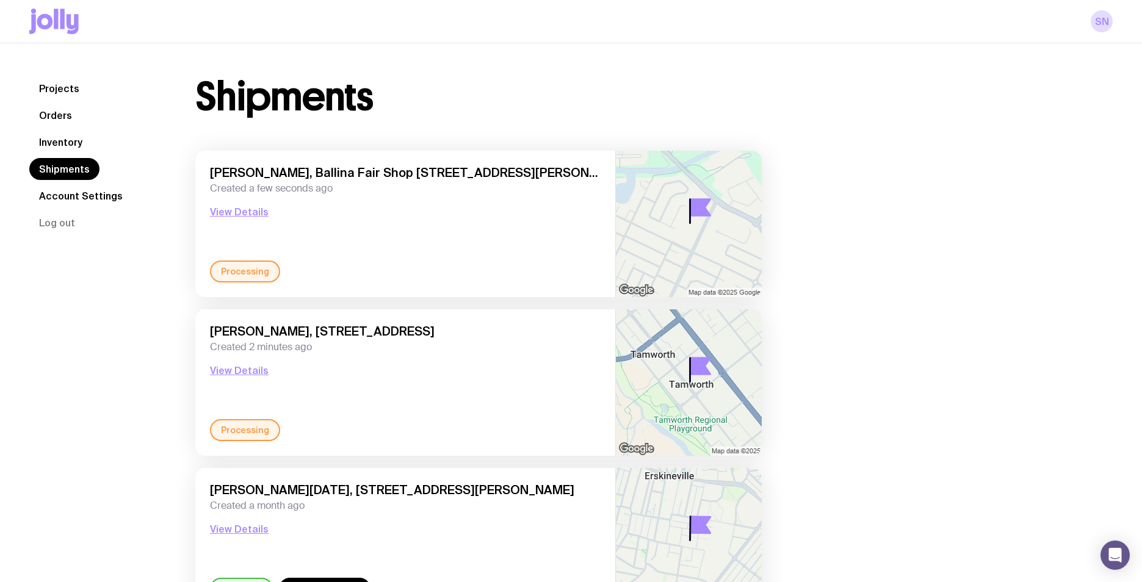
click at [76, 142] on link "Inventory" at bounding box center [60, 142] width 63 height 22
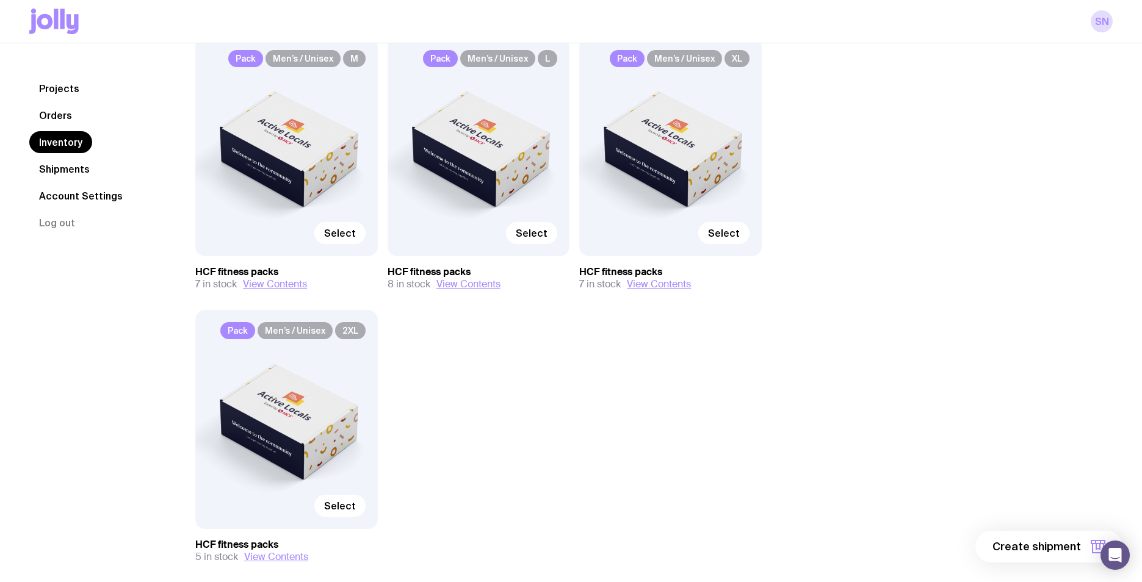
scroll to position [154, 0]
click at [718, 238] on span "Select" at bounding box center [724, 234] width 32 height 12
click at [0, 0] on input "Select" at bounding box center [0, 0] width 0 height 0
click at [540, 239] on span "Select" at bounding box center [532, 234] width 32 height 12
click at [0, 0] on input "Select" at bounding box center [0, 0] width 0 height 0
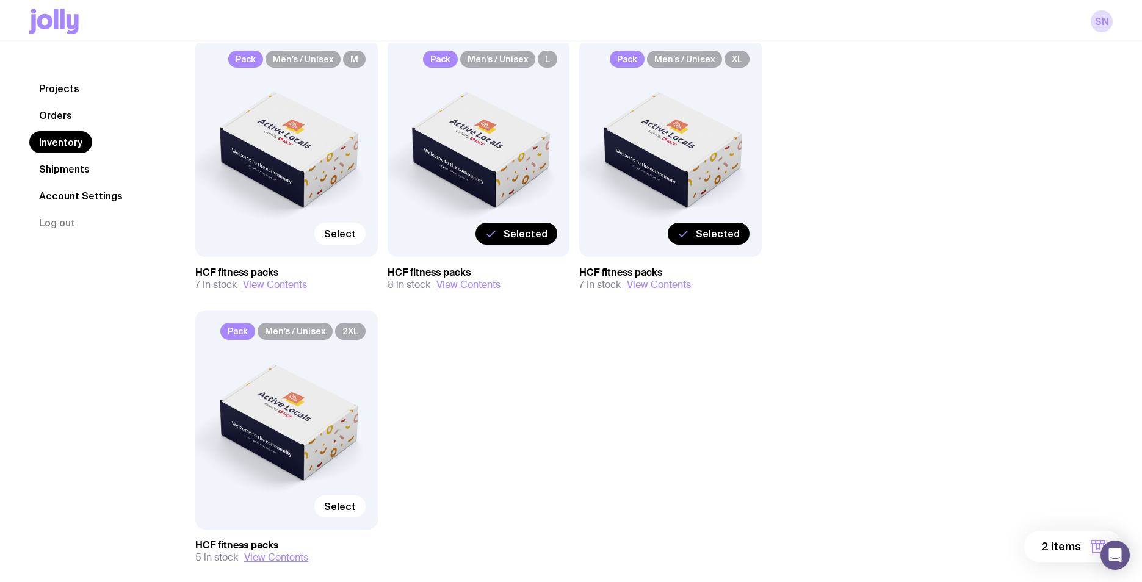
click at [1061, 549] on span "2 items" at bounding box center [1062, 547] width 40 height 15
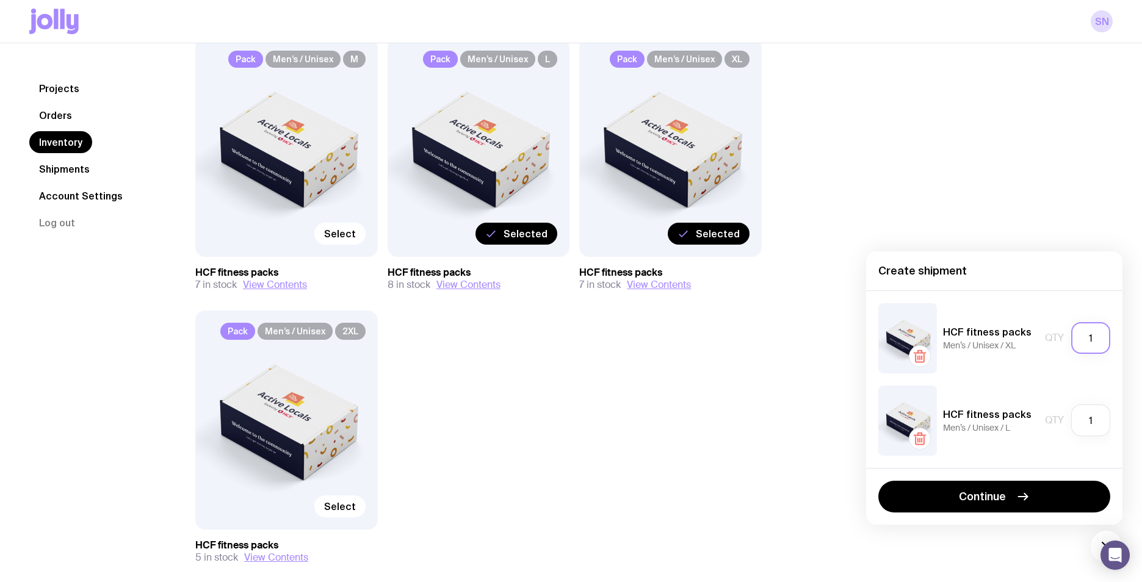
click at [1095, 340] on input "1" at bounding box center [1091, 338] width 39 height 32
click at [1087, 423] on input "1" at bounding box center [1091, 421] width 39 height 32
type input "4"
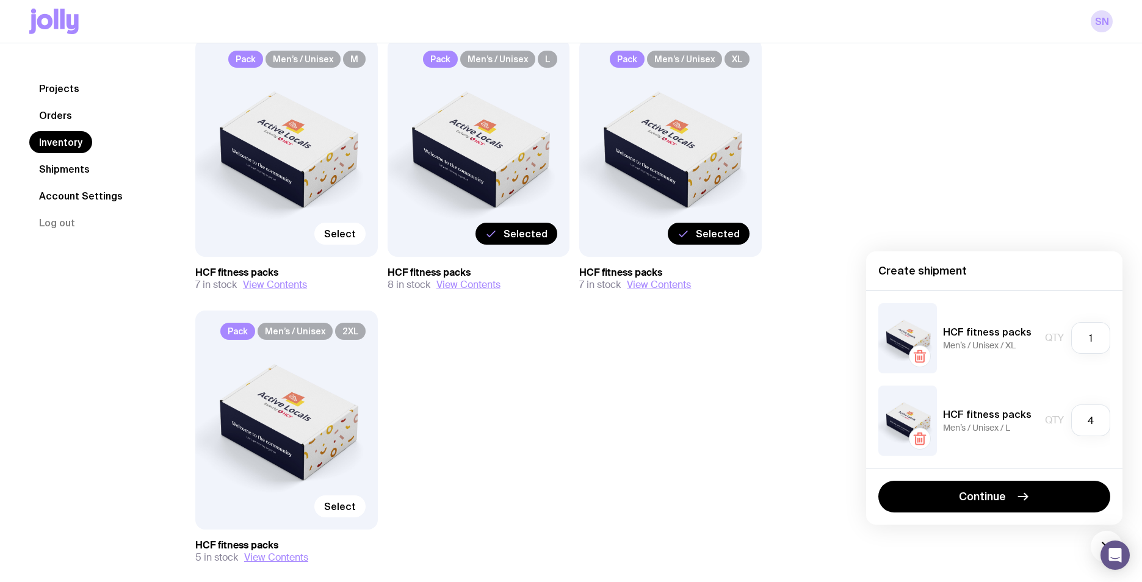
click at [780, 430] on div "Inventory All Genders Loading... All Sizes Loading... All Orders Loading... Pac…" at bounding box center [478, 268] width 625 height 689
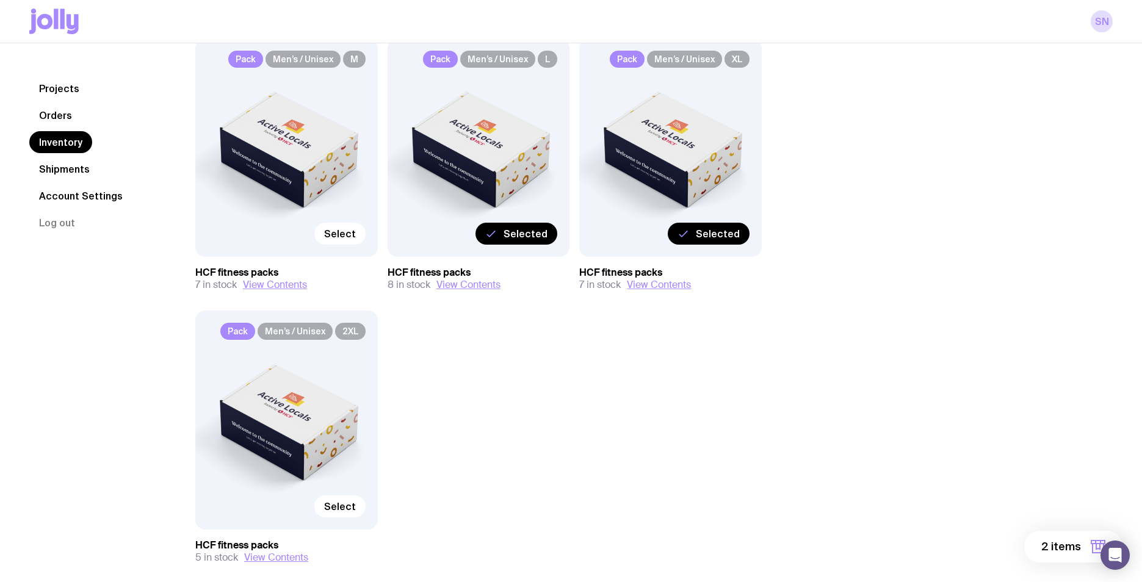
click at [1043, 544] on button "2 items" at bounding box center [1074, 547] width 98 height 32
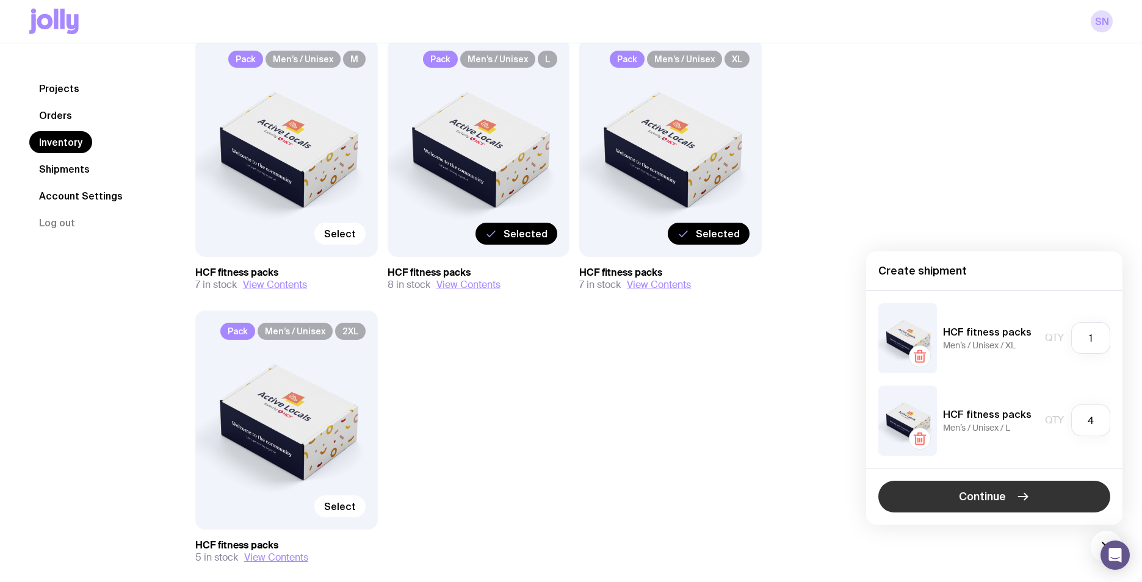
click at [1051, 495] on button "Continue" at bounding box center [995, 497] width 232 height 32
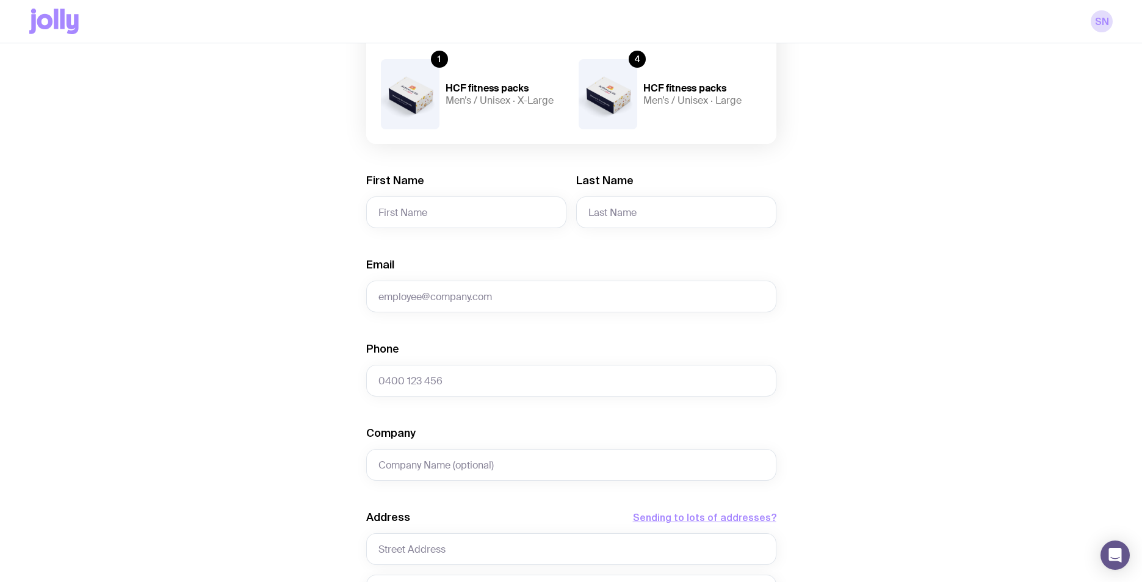
scroll to position [167, 0]
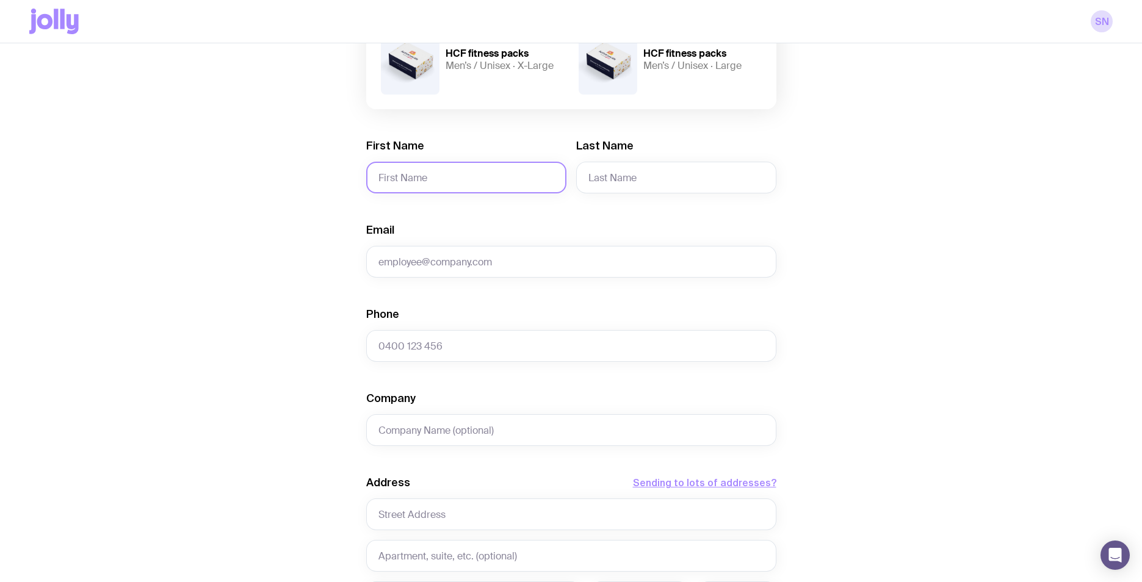
click at [499, 179] on input "First Name" at bounding box center [466, 178] width 200 height 32
type input "[PERSON_NAME]"
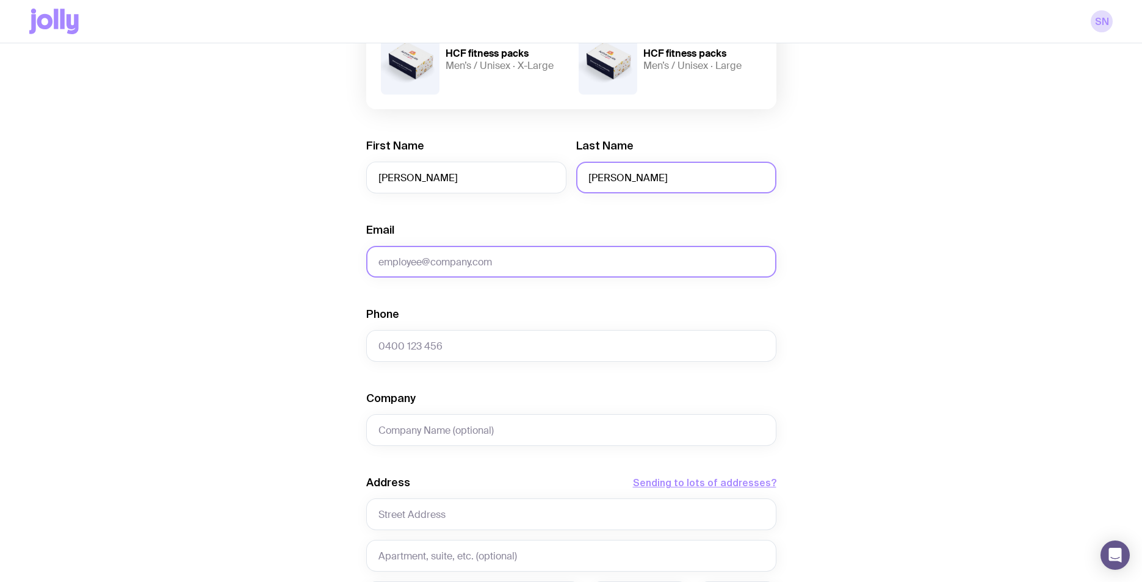
type input "[PERSON_NAME]"
click at [433, 261] on input "Email" at bounding box center [571, 262] width 410 height 32
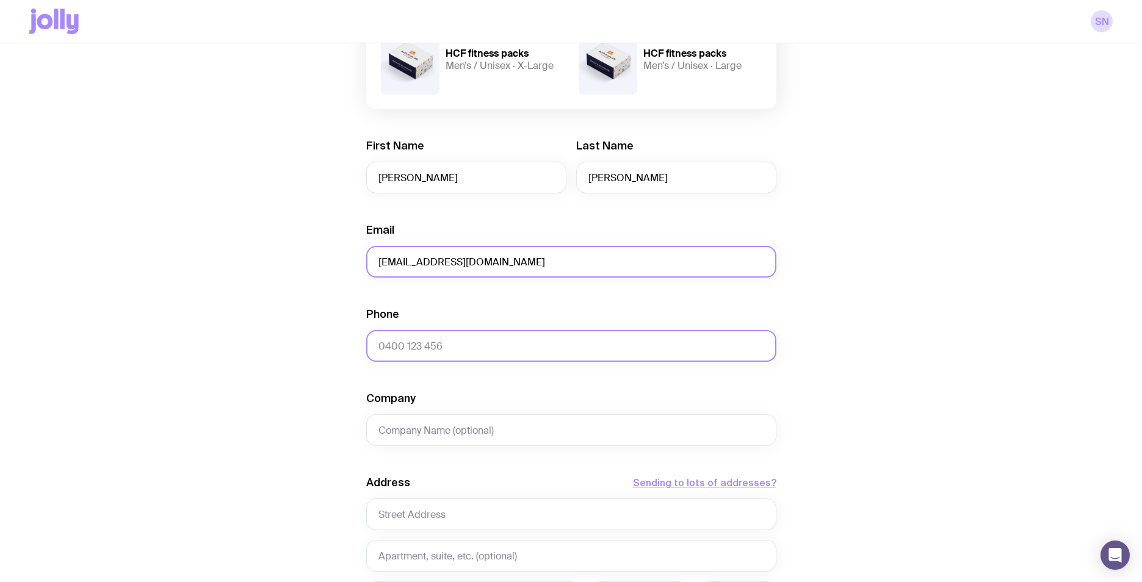
type input "[EMAIL_ADDRESS][DOMAIN_NAME]"
click at [446, 351] on input "Phone" at bounding box center [571, 346] width 410 height 32
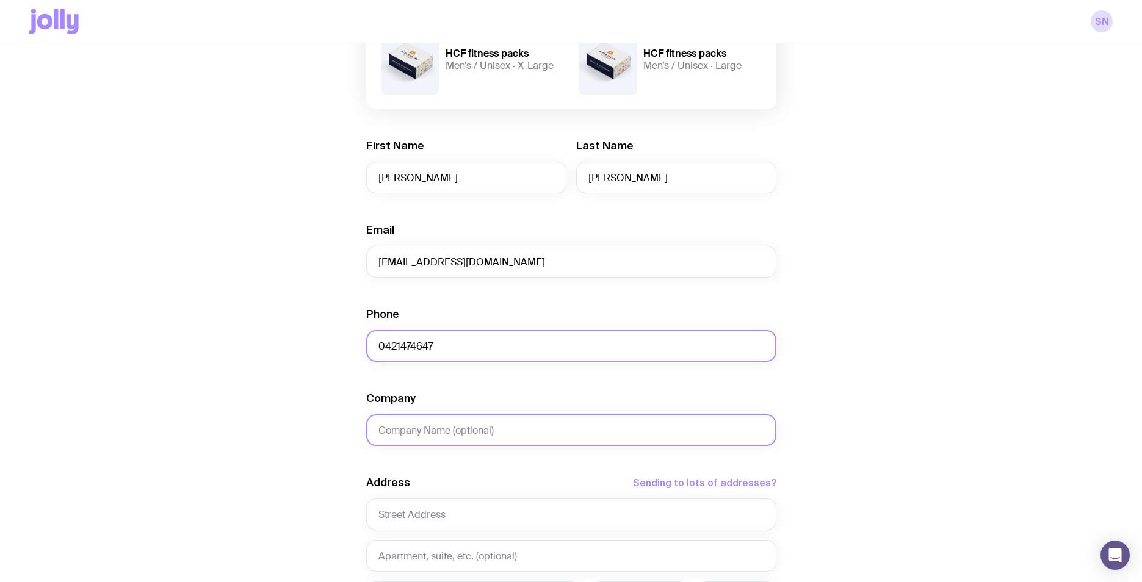
type input "0421474647"
click at [460, 440] on input "Company" at bounding box center [571, 431] width 410 height 32
type input "/"
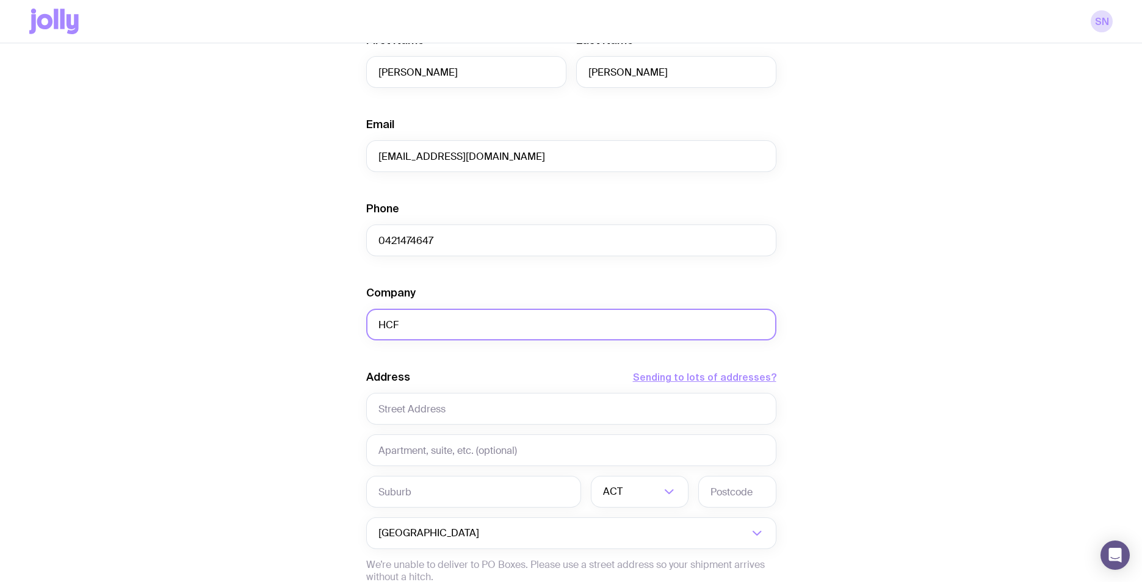
scroll to position [407, 0]
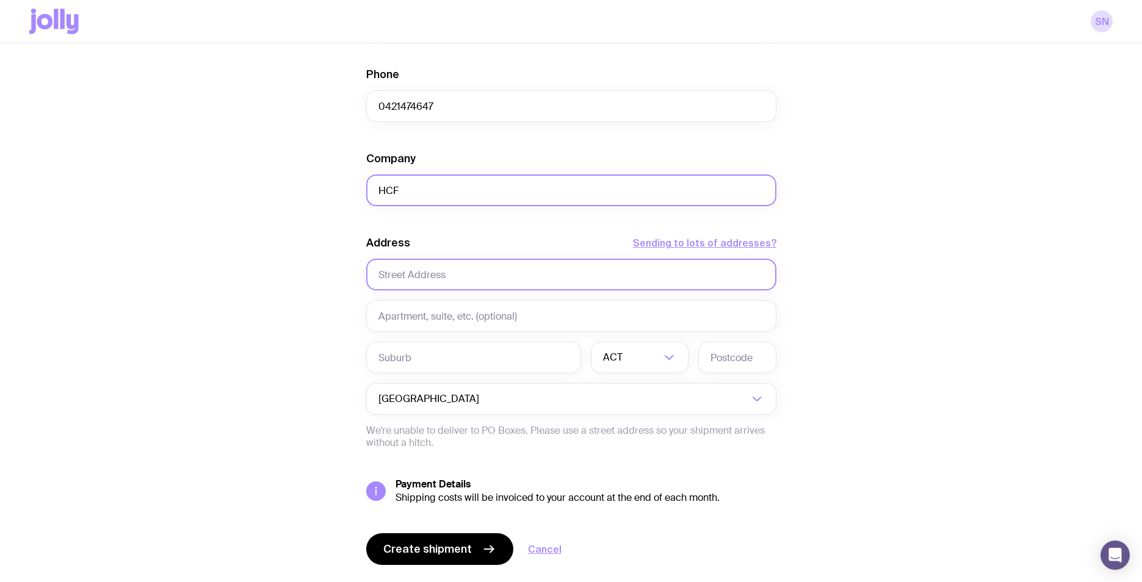
type input "HCF"
click at [546, 278] on input "text" at bounding box center [571, 275] width 410 height 32
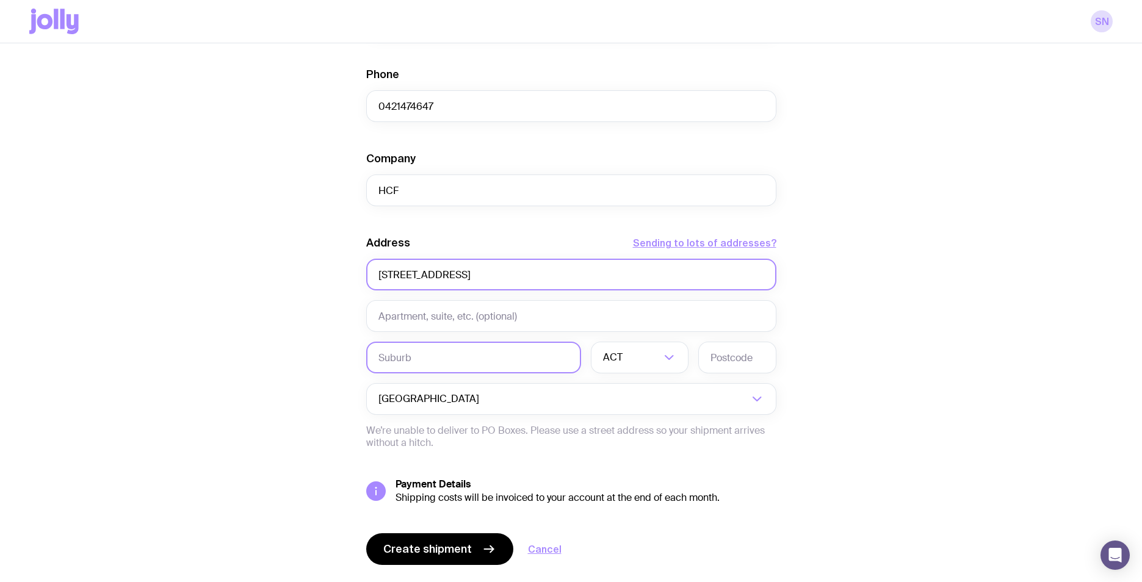
type input "[STREET_ADDRESS]"
click at [528, 349] on input "text" at bounding box center [473, 358] width 215 height 32
type input "[GEOGRAPHIC_DATA]"
click at [667, 359] on icon "Search for option" at bounding box center [669, 357] width 15 height 15
click at [645, 413] on li "[GEOGRAPHIC_DATA]" at bounding box center [640, 421] width 96 height 26
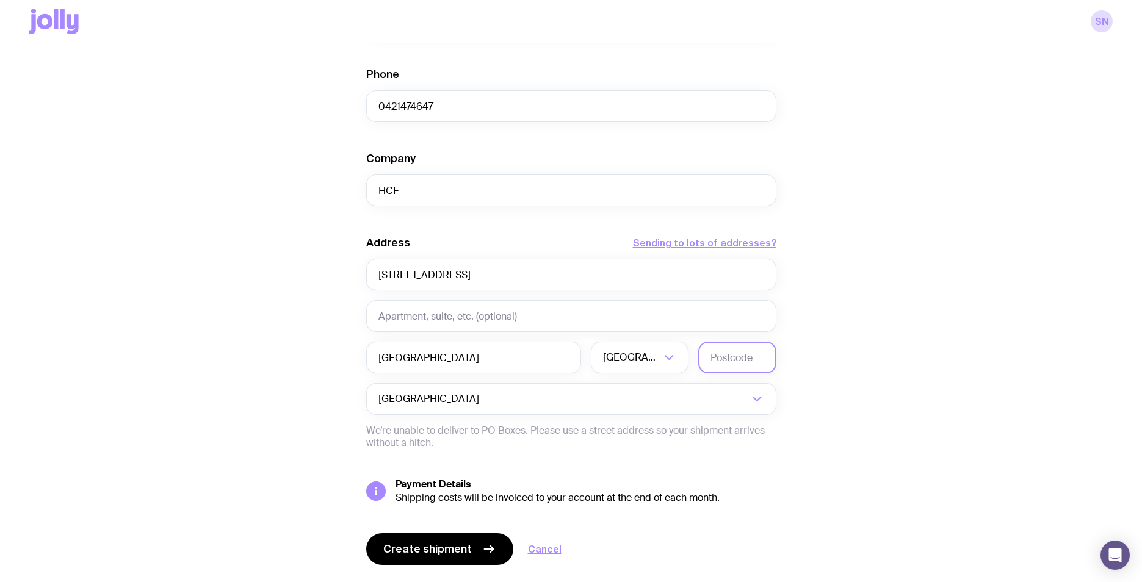
click at [749, 360] on input "text" at bounding box center [737, 358] width 78 height 32
type input "2450"
click at [1046, 351] on div "Create shipment Shipment details 1 HCF fitness packs Men’s / Unisex · X-Large 4…" at bounding box center [571, 150] width 1084 height 929
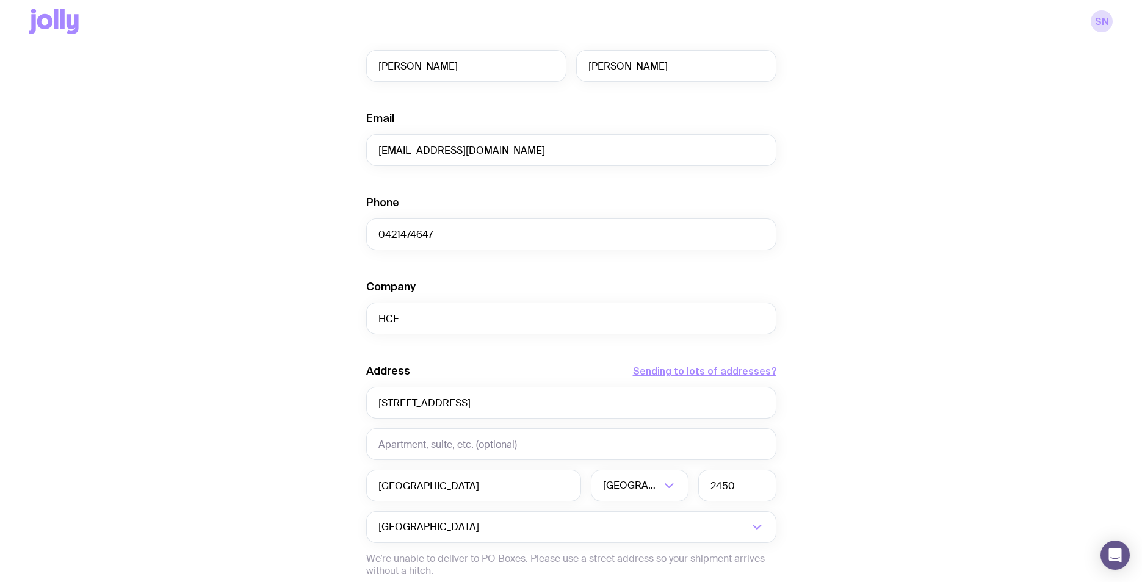
scroll to position [438, 0]
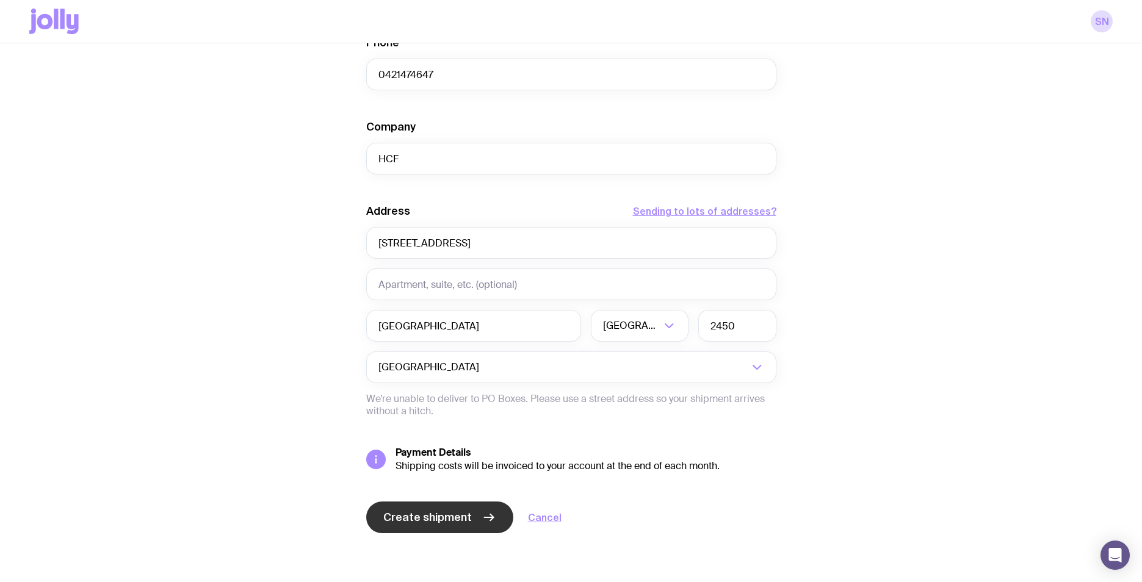
click at [417, 518] on span "Create shipment" at bounding box center [427, 517] width 89 height 15
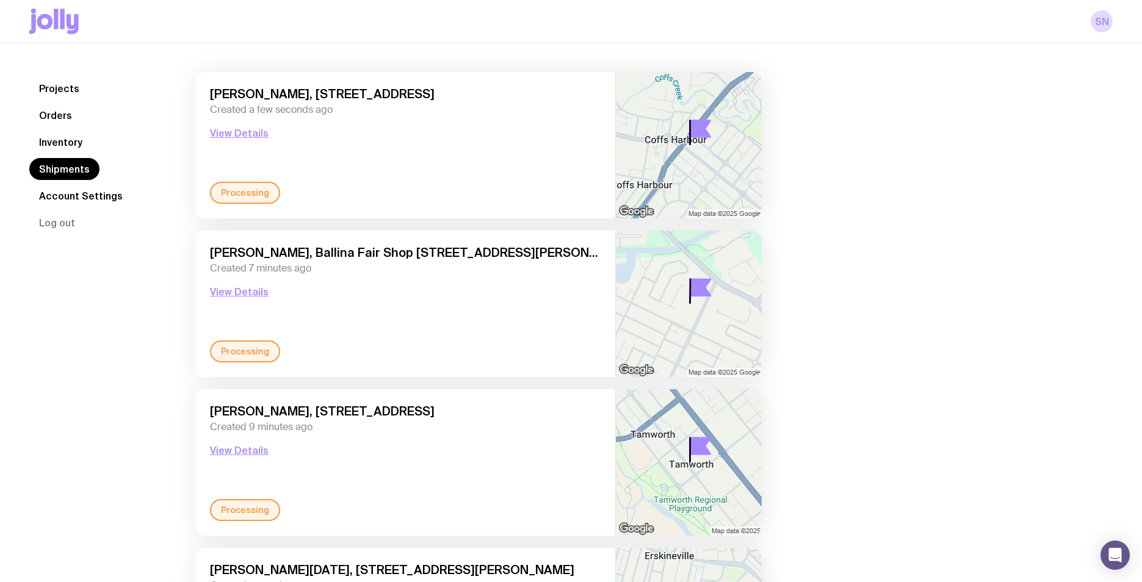
scroll to position [91, 0]
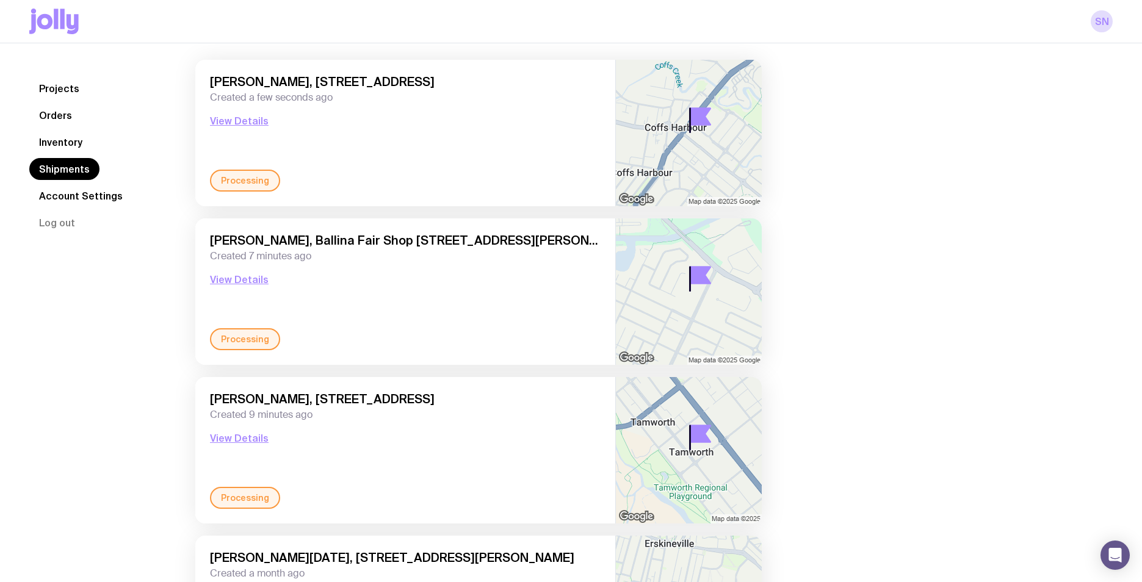
click at [61, 140] on link "Inventory" at bounding box center [60, 142] width 63 height 22
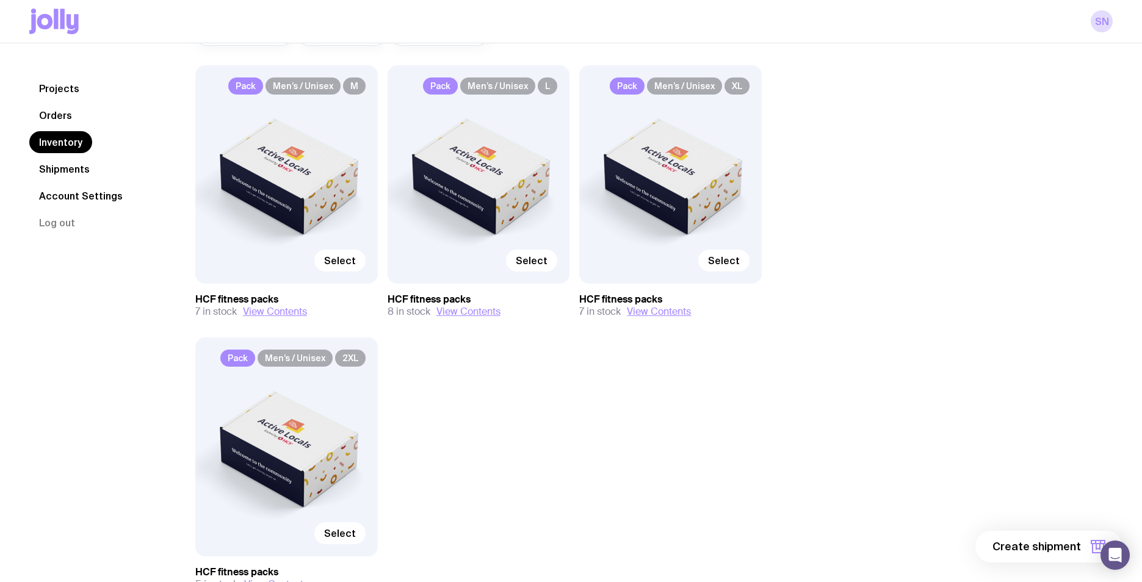
scroll to position [192, 0]
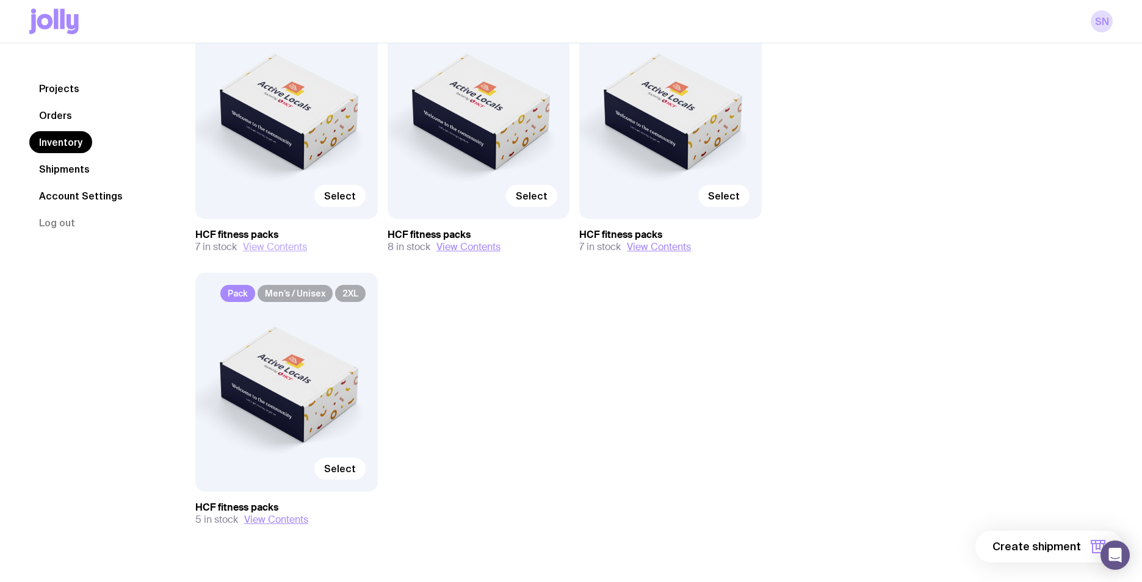
click at [267, 243] on button "View Contents" at bounding box center [275, 247] width 64 height 12
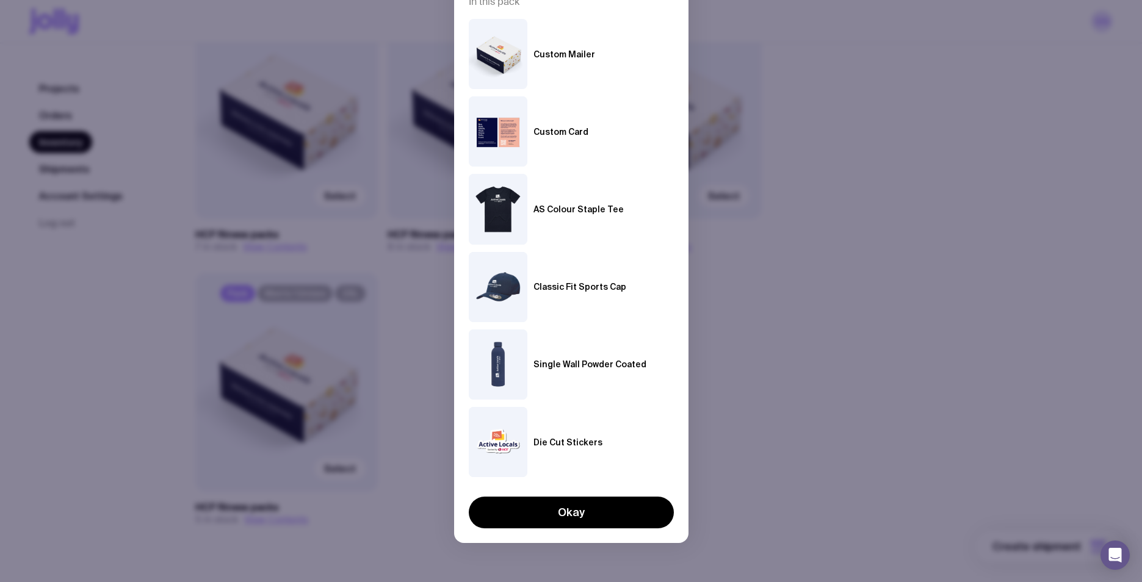
scroll to position [73, 0]
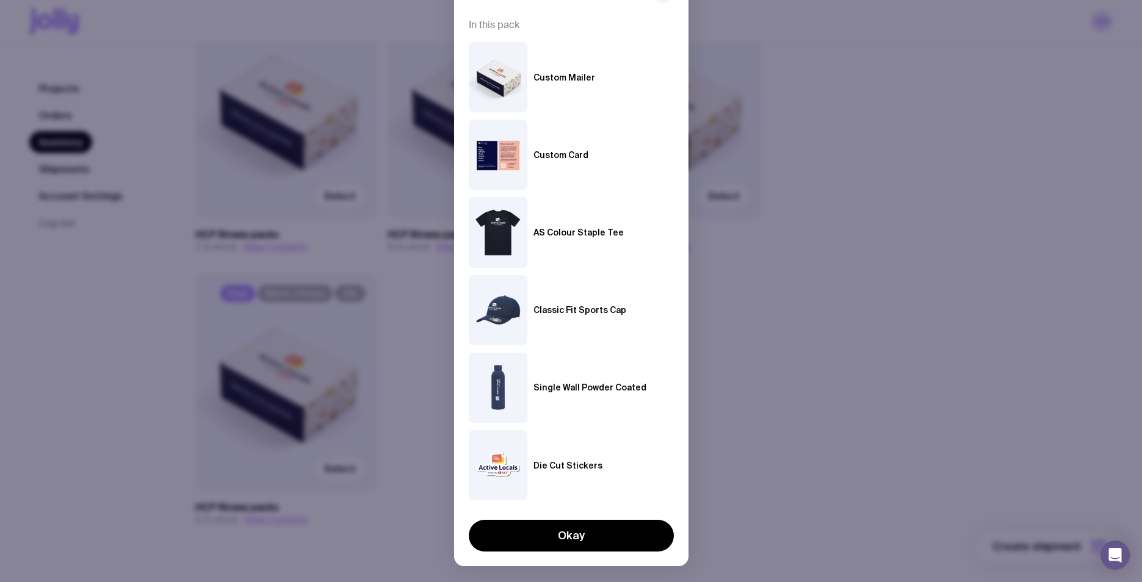
click at [841, 274] on div "HCF fitness packs In this pack Custom Mailer Custom Card AS Colour Staple Tee C…" at bounding box center [571, 291] width 1142 height 582
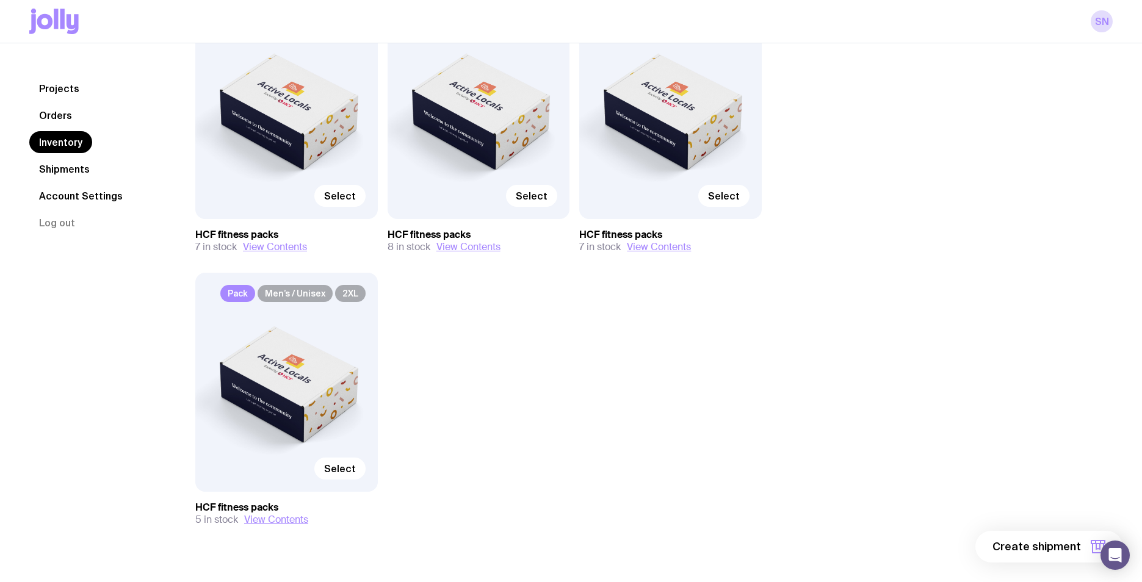
click at [79, 90] on link "Projects" at bounding box center [59, 89] width 60 height 22
